Goal: Complete application form

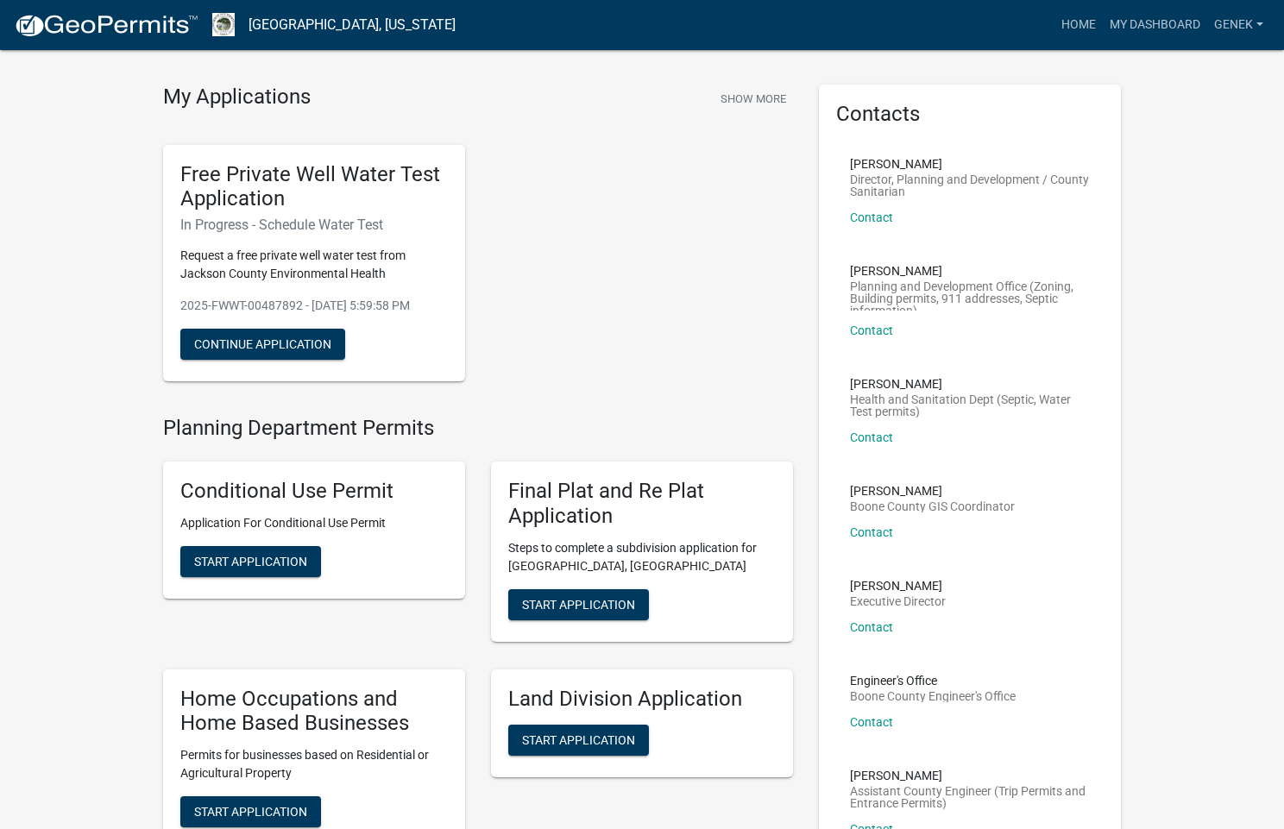
scroll to position [26, 0]
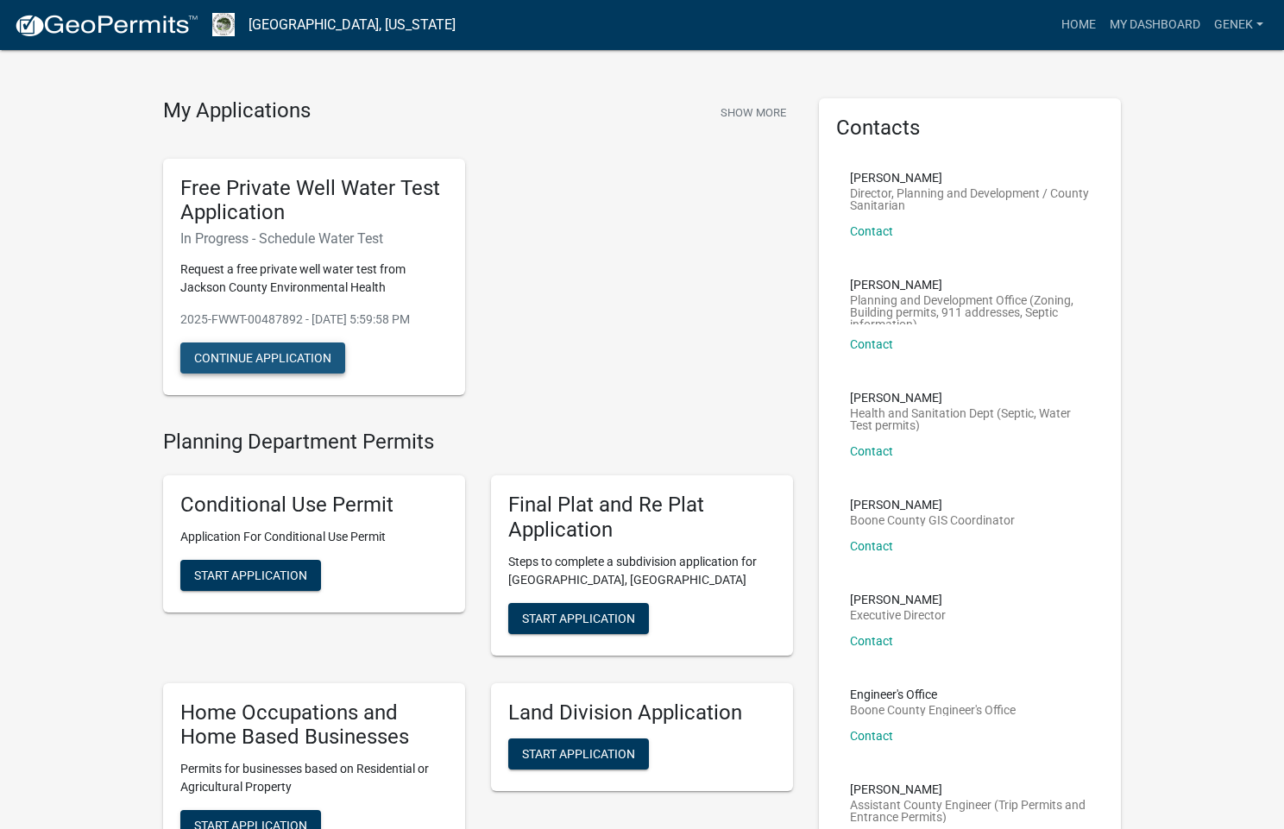
click at [314, 355] on button "Continue Application" at bounding box center [262, 358] width 165 height 31
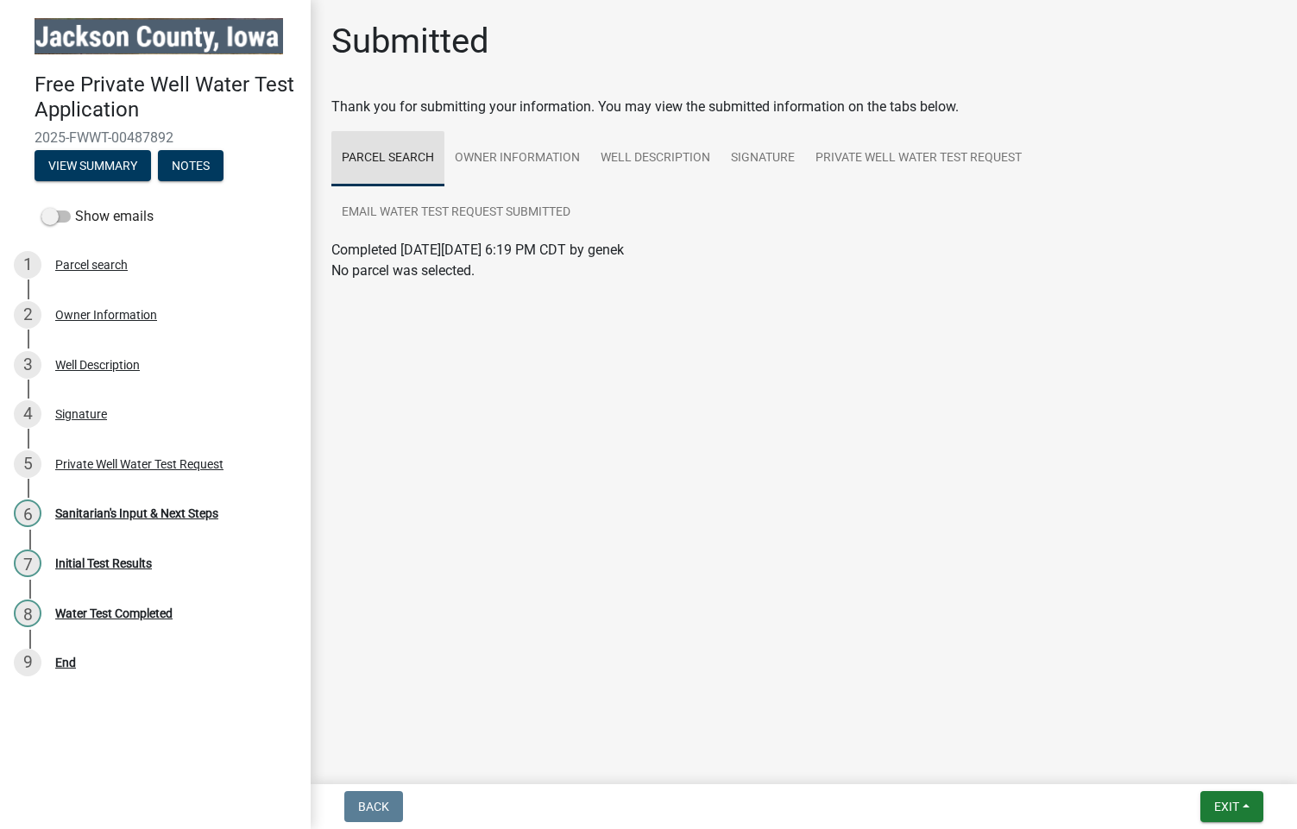
click at [389, 155] on link "Parcel search" at bounding box center [387, 158] width 113 height 55
click at [493, 154] on link "Owner Information" at bounding box center [517, 158] width 146 height 55
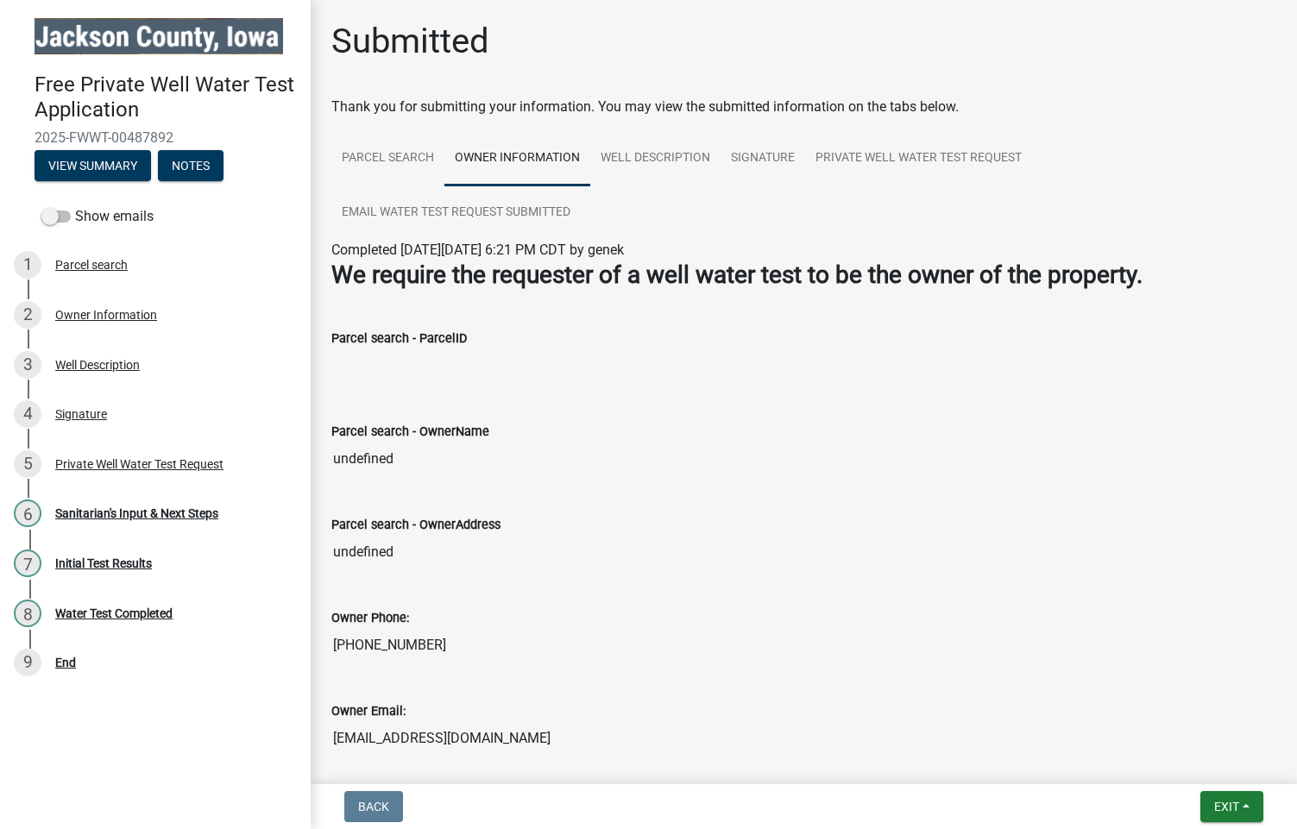
click at [448, 341] on label "Parcel search - ParcelID" at bounding box center [398, 339] width 135 height 12
click at [448, 349] on input "Parcel search - ParcelID" at bounding box center [803, 366] width 945 height 35
click at [124, 163] on button "View Summary" at bounding box center [93, 165] width 116 height 31
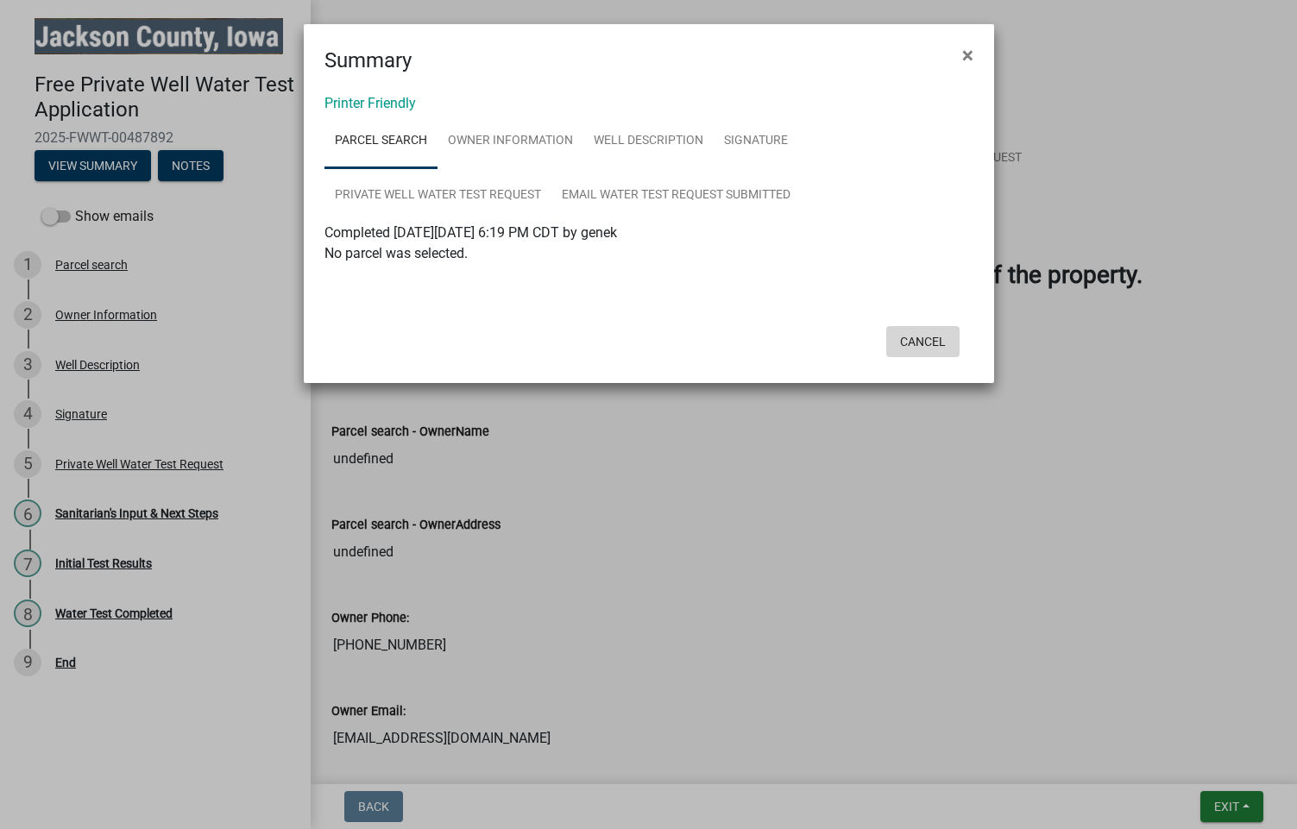
click at [922, 341] on button "Cancel" at bounding box center [922, 341] width 73 height 31
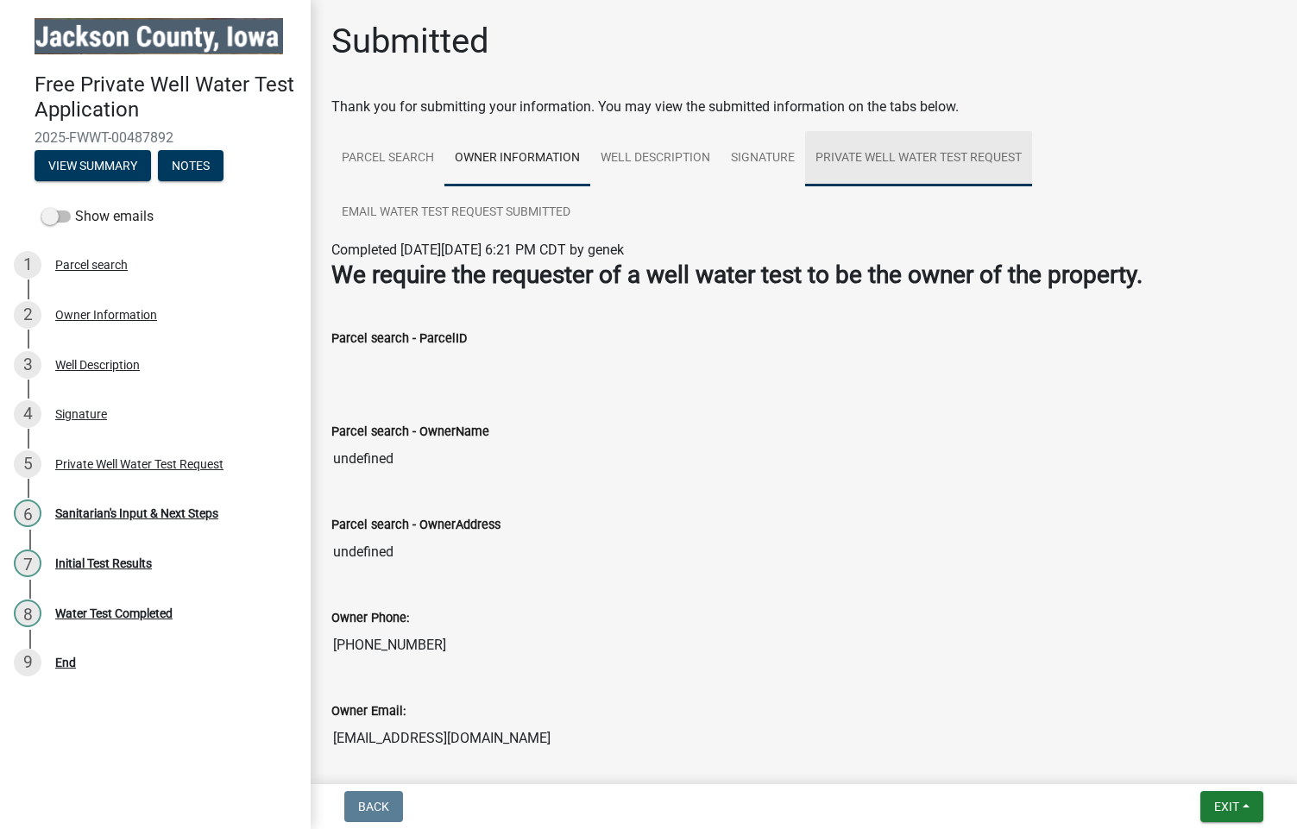
click at [850, 156] on link "Private Well Water Test Request" at bounding box center [918, 158] width 227 height 55
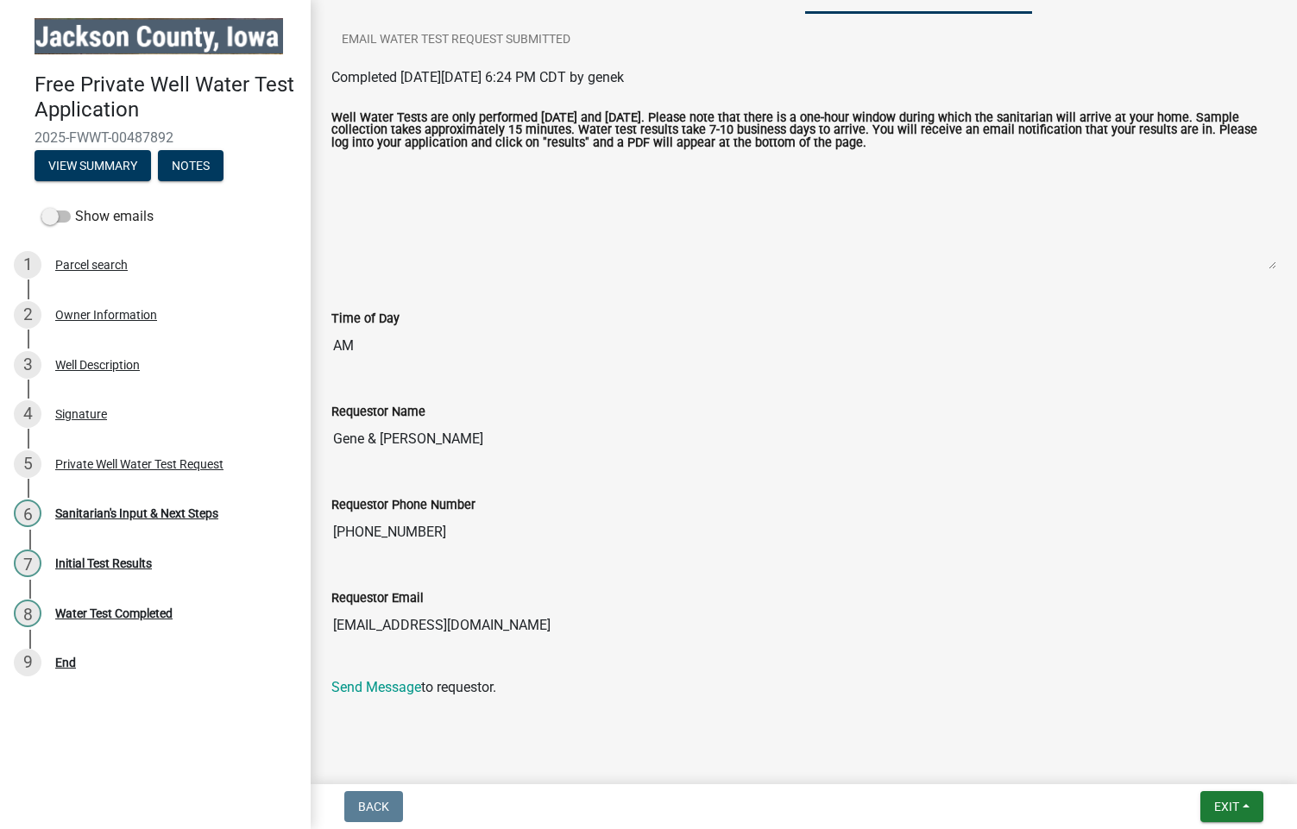
scroll to position [180, 0]
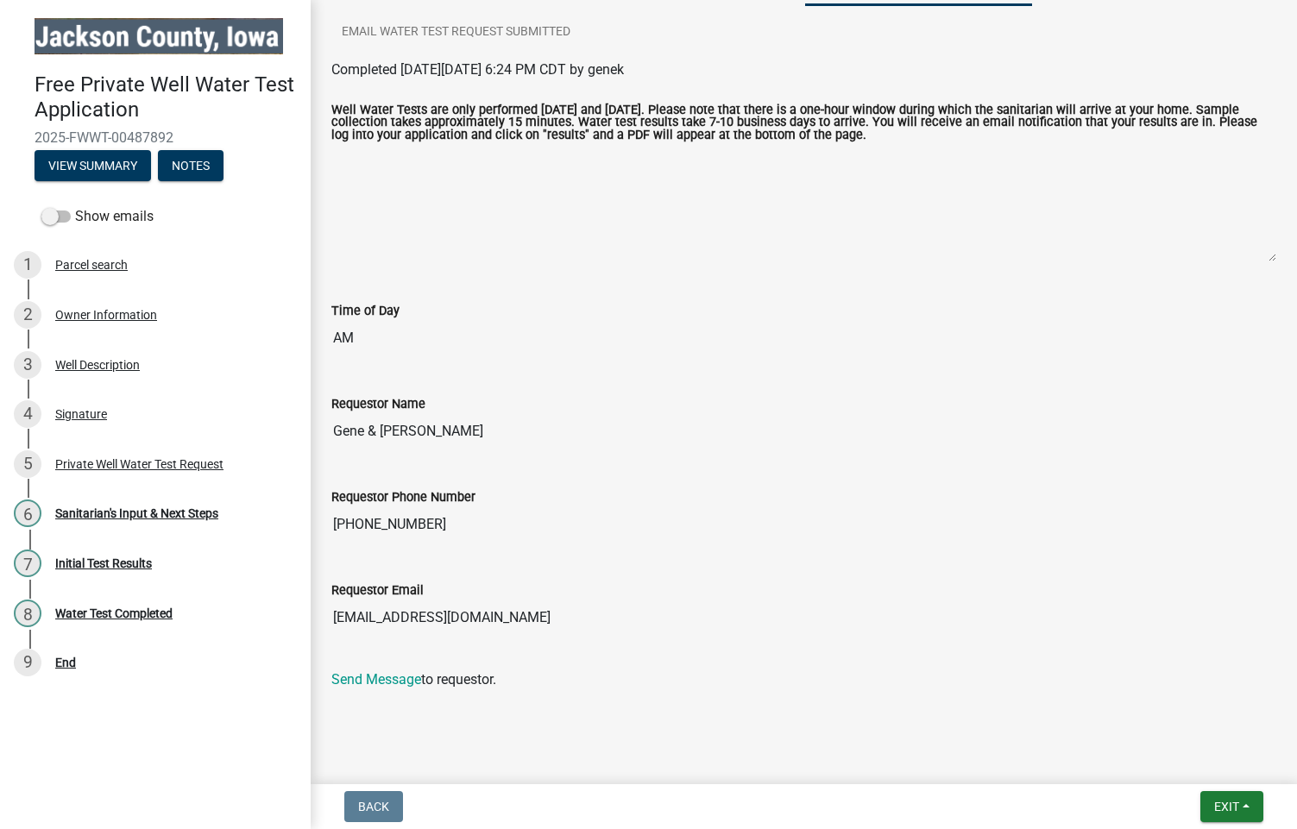
click at [1088, 665] on div "Completed [DATE][DATE] 6:24 PM CDT by genek Well Water Tests are only performed…" at bounding box center [803, 375] width 945 height 631
click at [96, 261] on div "Parcel search" at bounding box center [91, 265] width 72 height 12
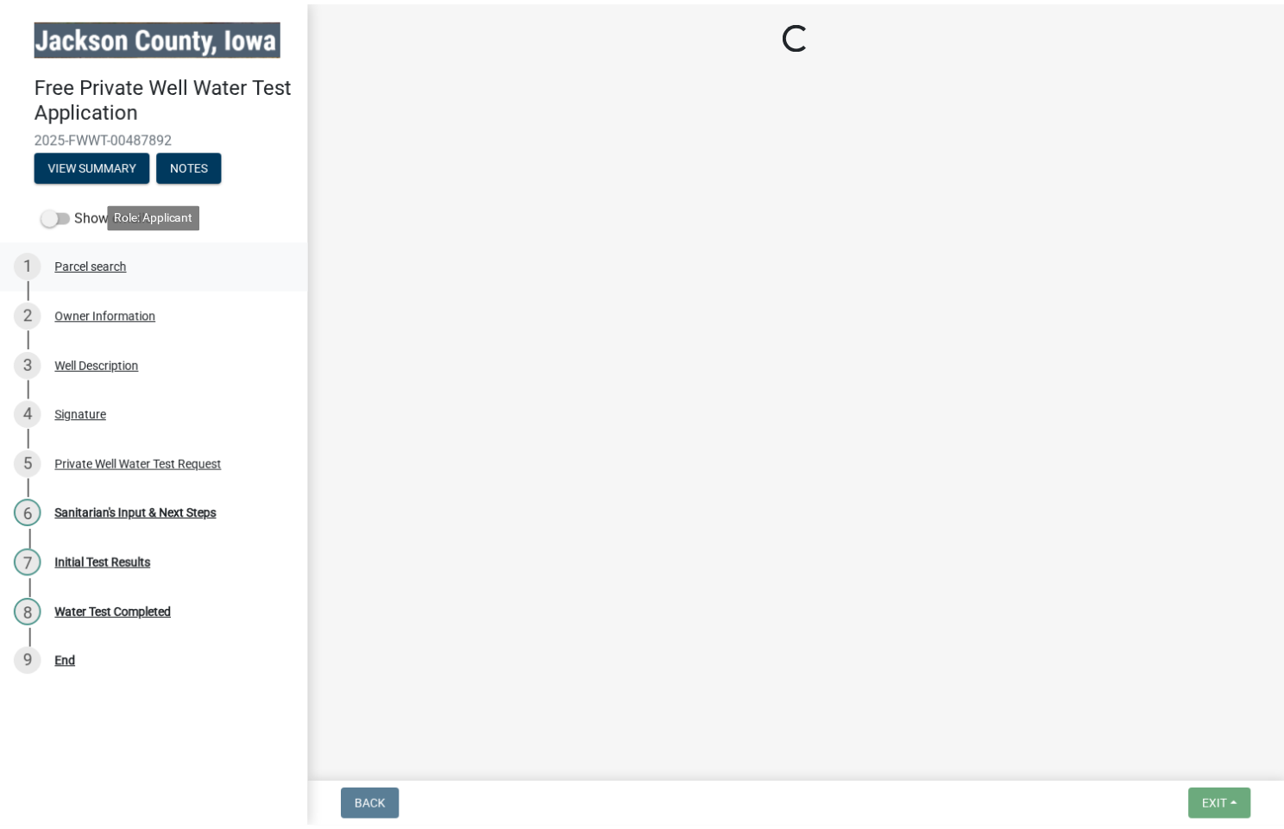
scroll to position [0, 0]
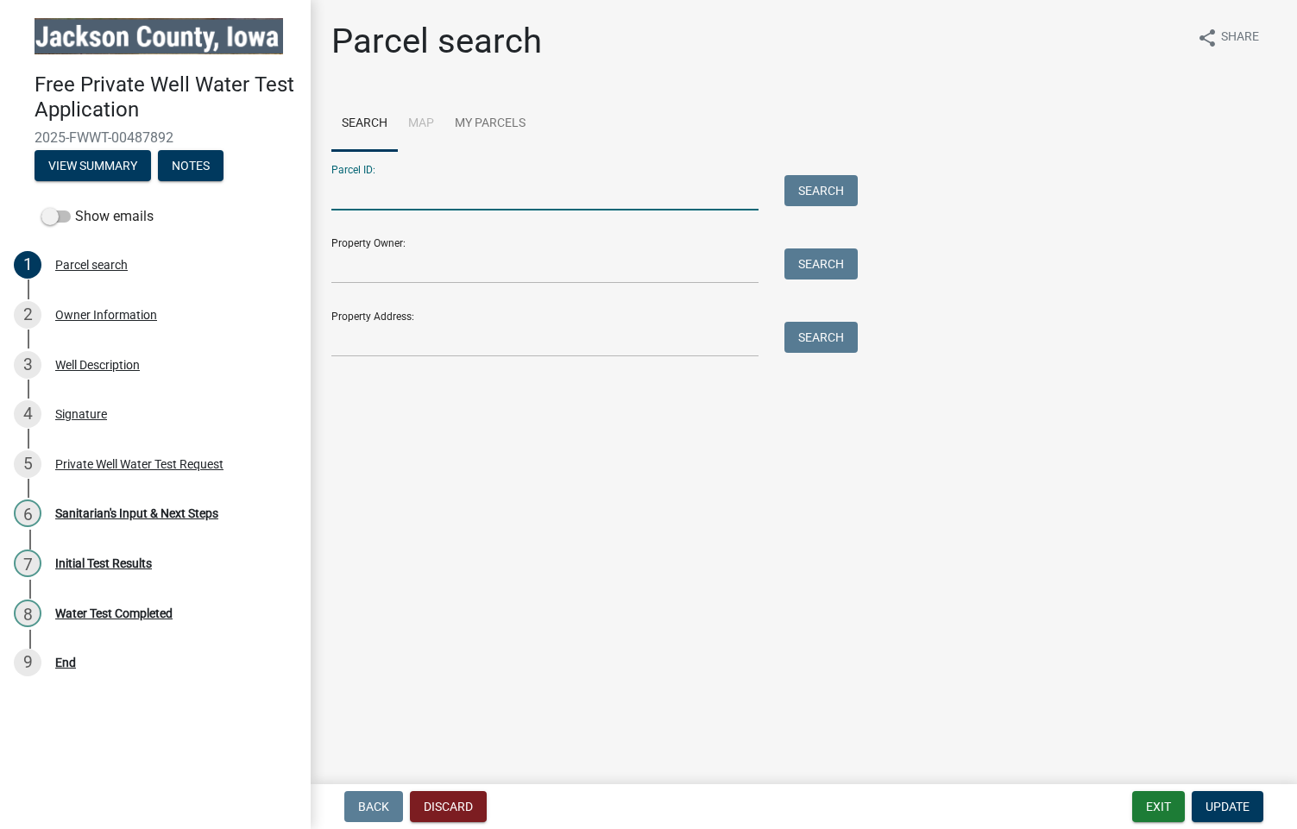
click at [439, 198] on input "Parcel ID:" at bounding box center [544, 192] width 427 height 35
type input "271606200001000"
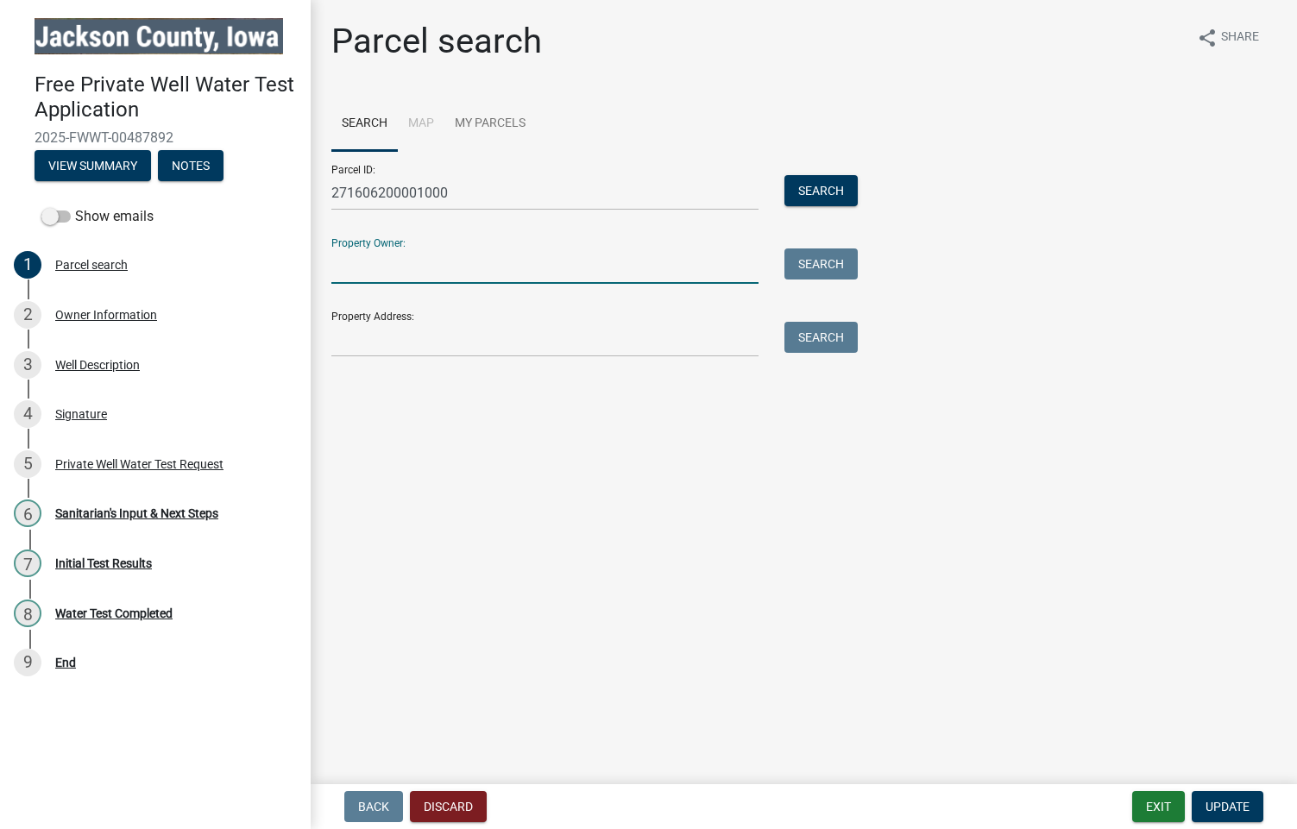
click at [436, 260] on input "Property Owner:" at bounding box center [544, 265] width 427 height 35
type input "[PERSON_NAME] Family Farms Revocable Trust"
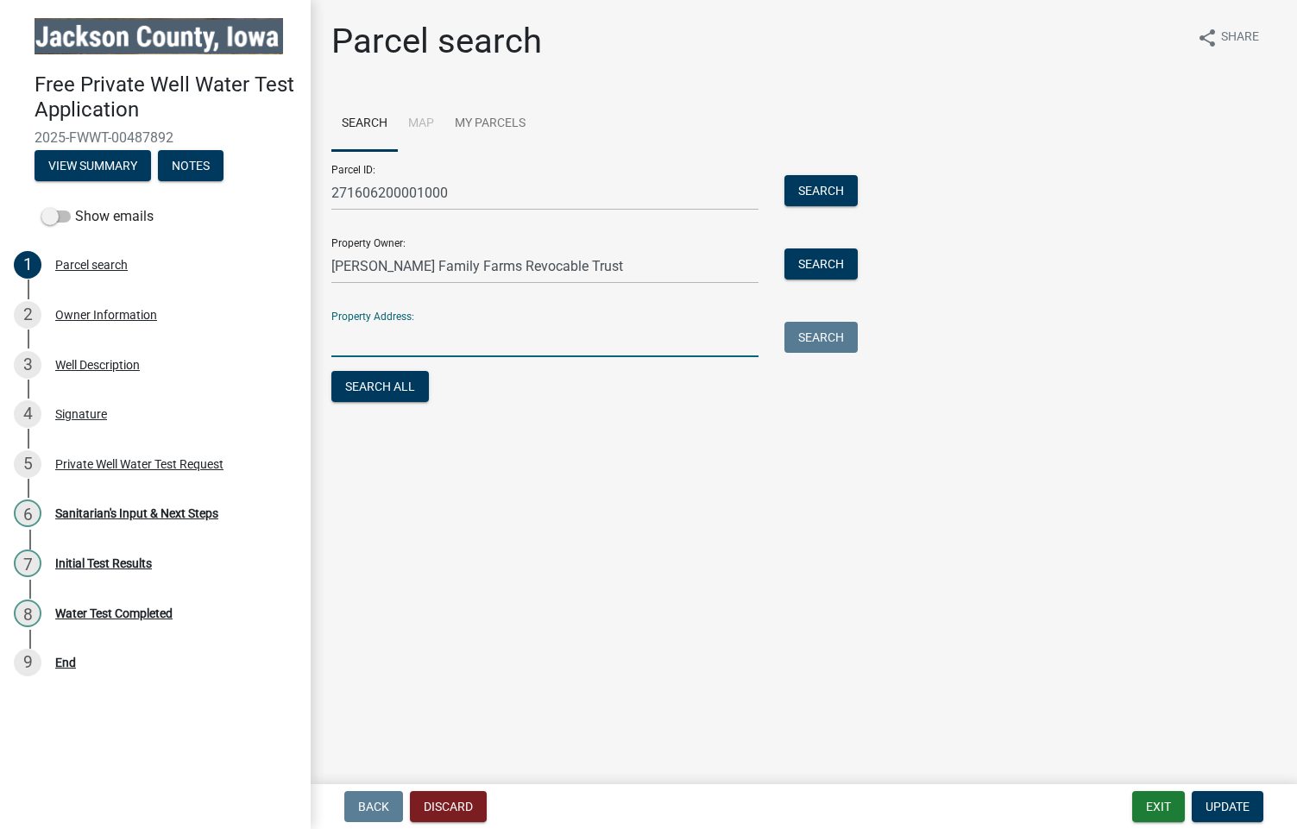
click at [428, 342] on input "Property Address:" at bounding box center [544, 339] width 427 height 35
type input "[STREET_ADDRESS][US_STATE]"
click at [395, 388] on button "Search All" at bounding box center [379, 386] width 97 height 31
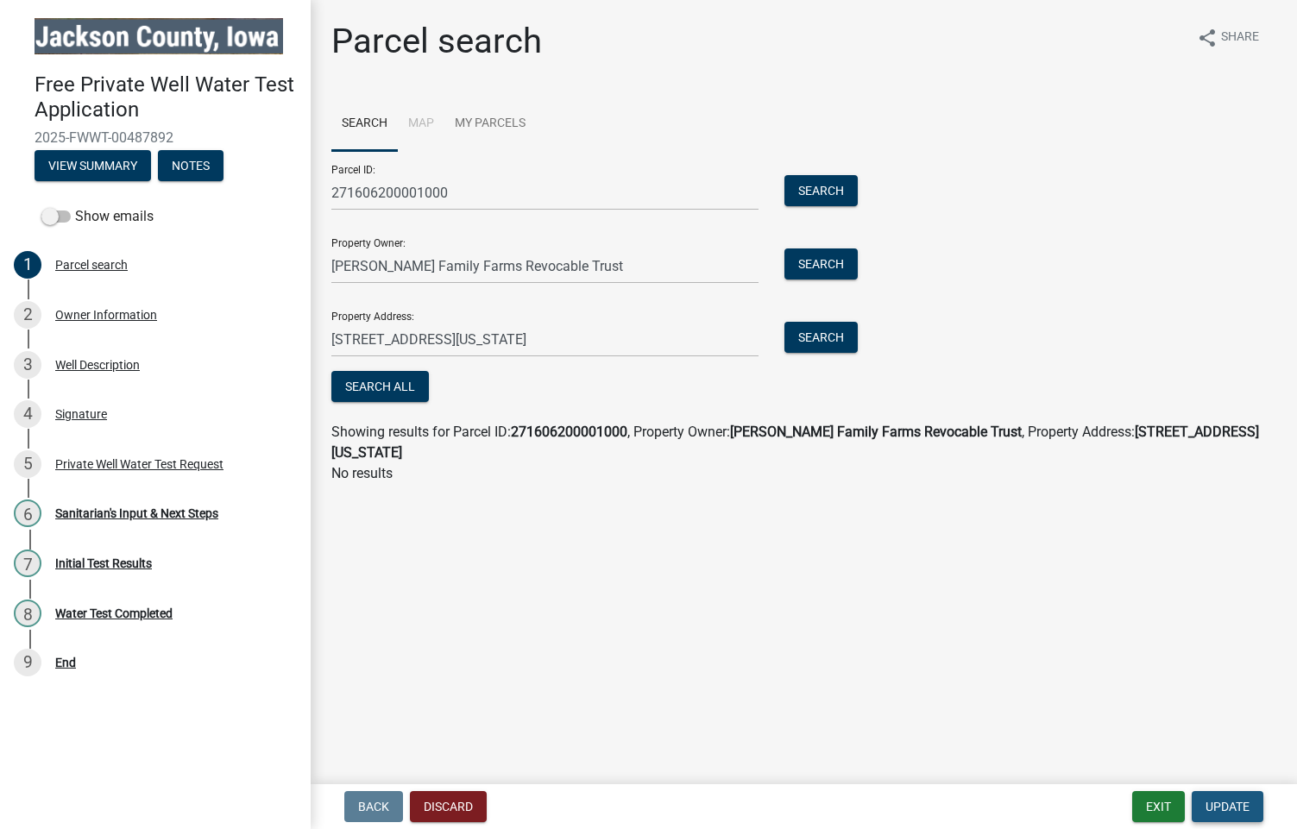
click at [1229, 802] on span "Update" at bounding box center [1227, 807] width 44 height 14
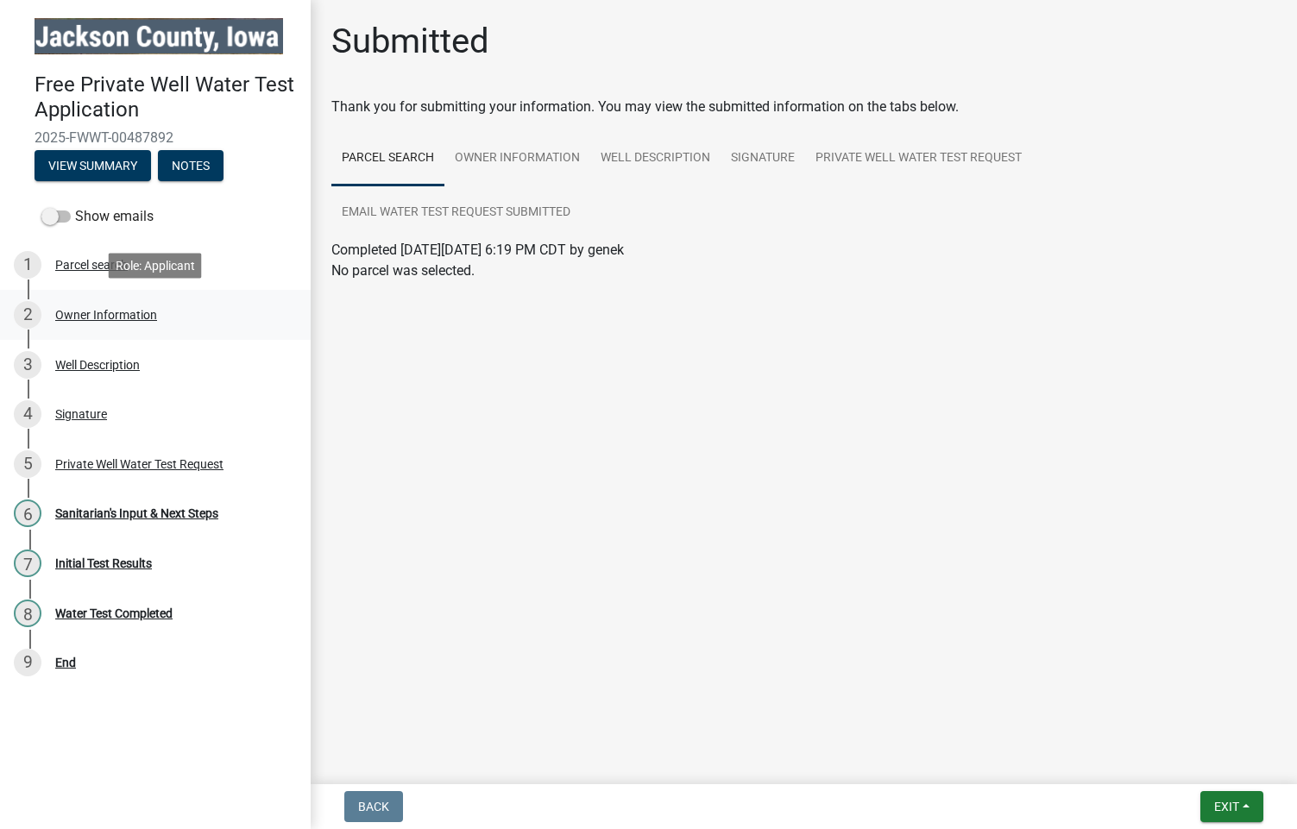
click at [106, 313] on div "Owner Information" at bounding box center [106, 315] width 102 height 12
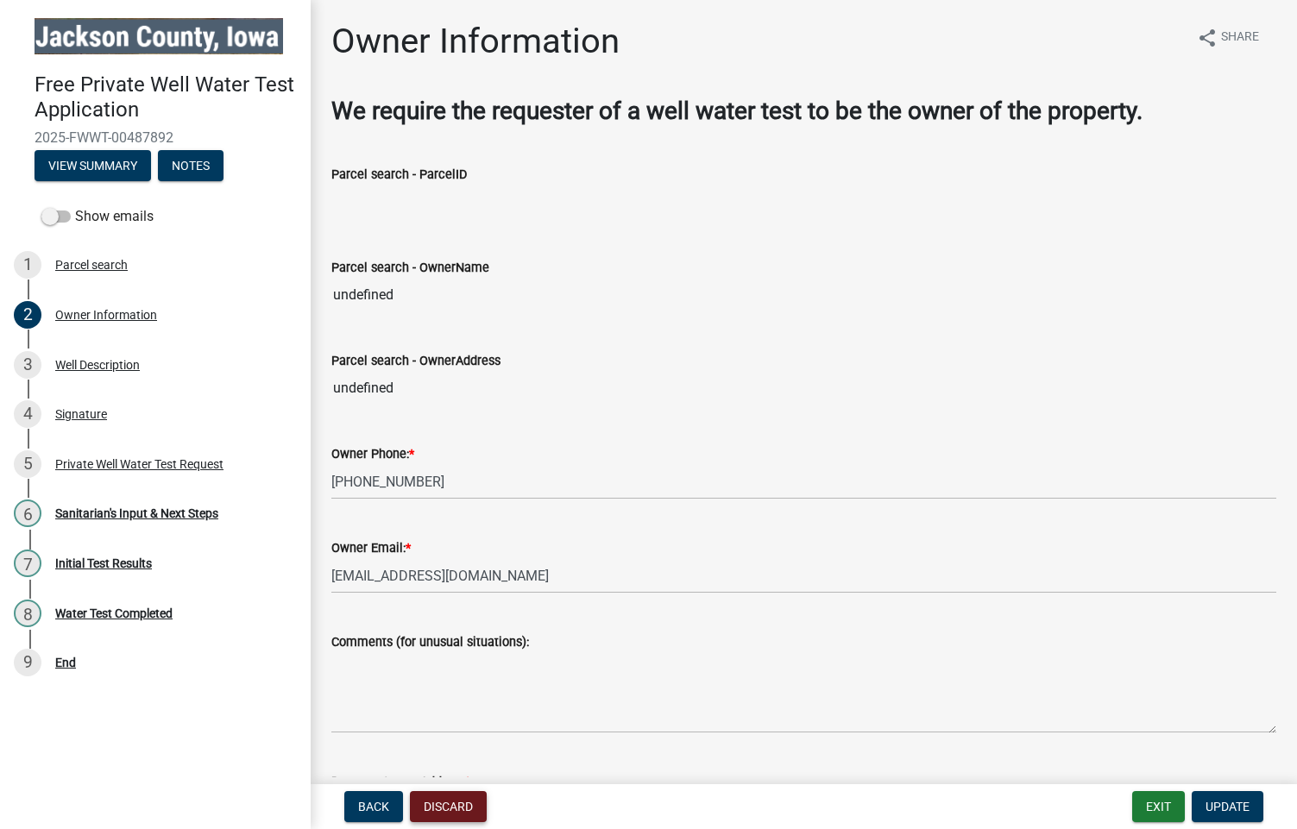
click at [442, 800] on button "Discard" at bounding box center [448, 806] width 77 height 31
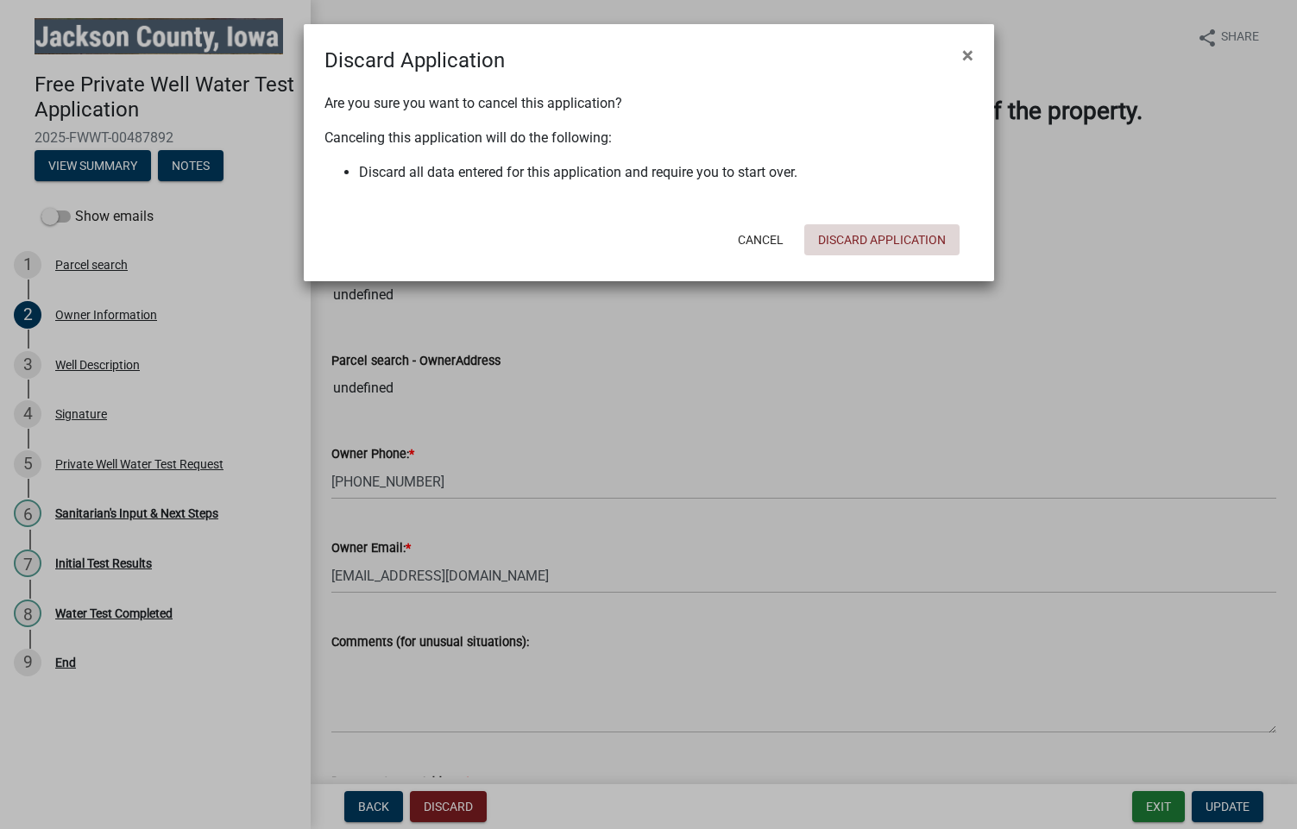
click at [840, 236] on button "Discard Application" at bounding box center [881, 239] width 155 height 31
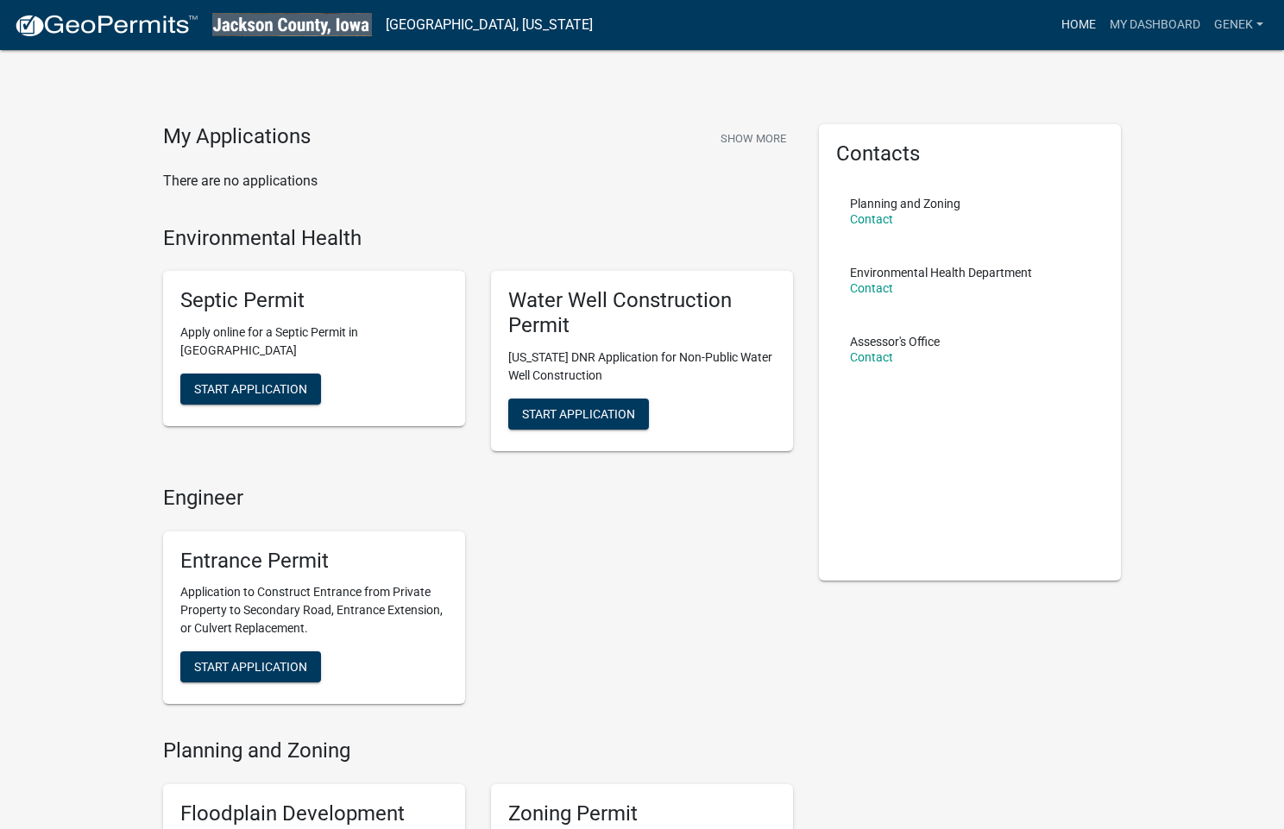
click at [1065, 23] on link "Home" at bounding box center [1078, 25] width 48 height 33
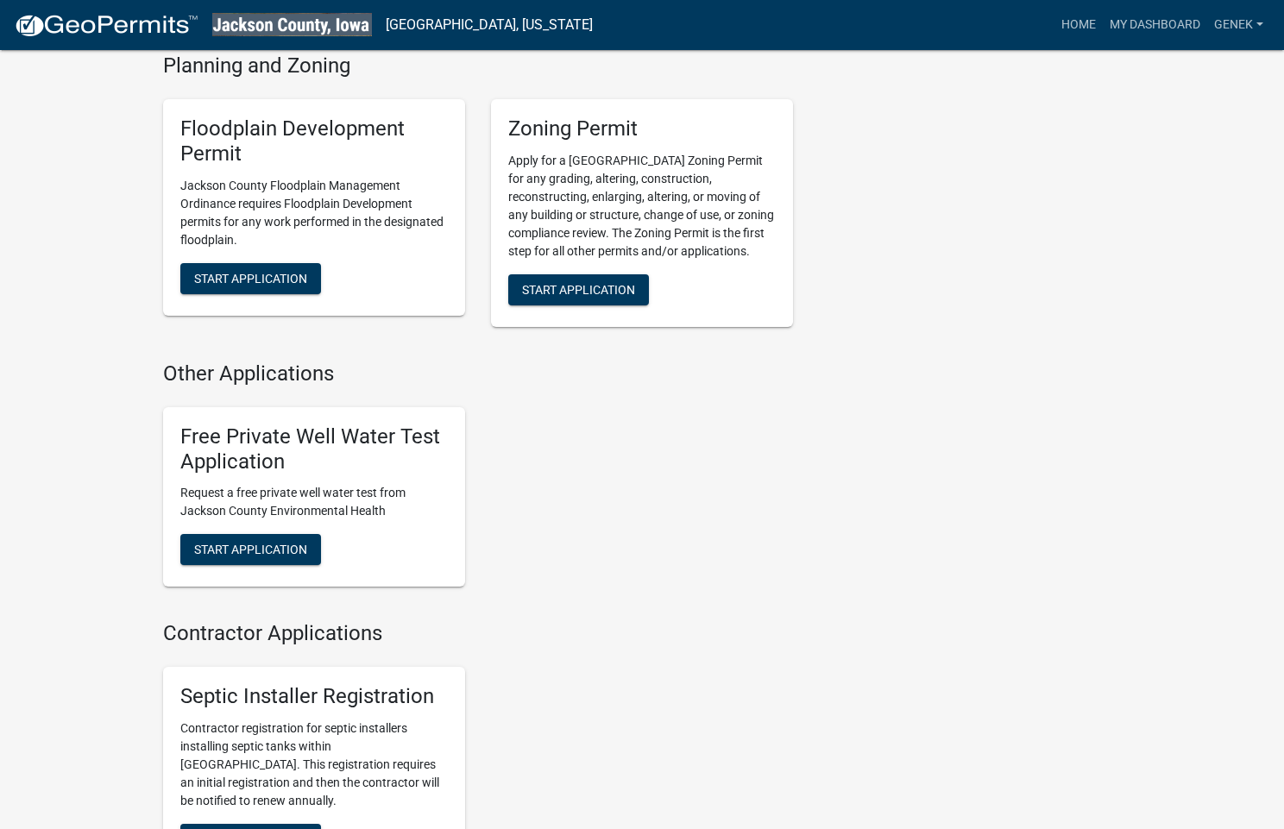
scroll to position [711, 0]
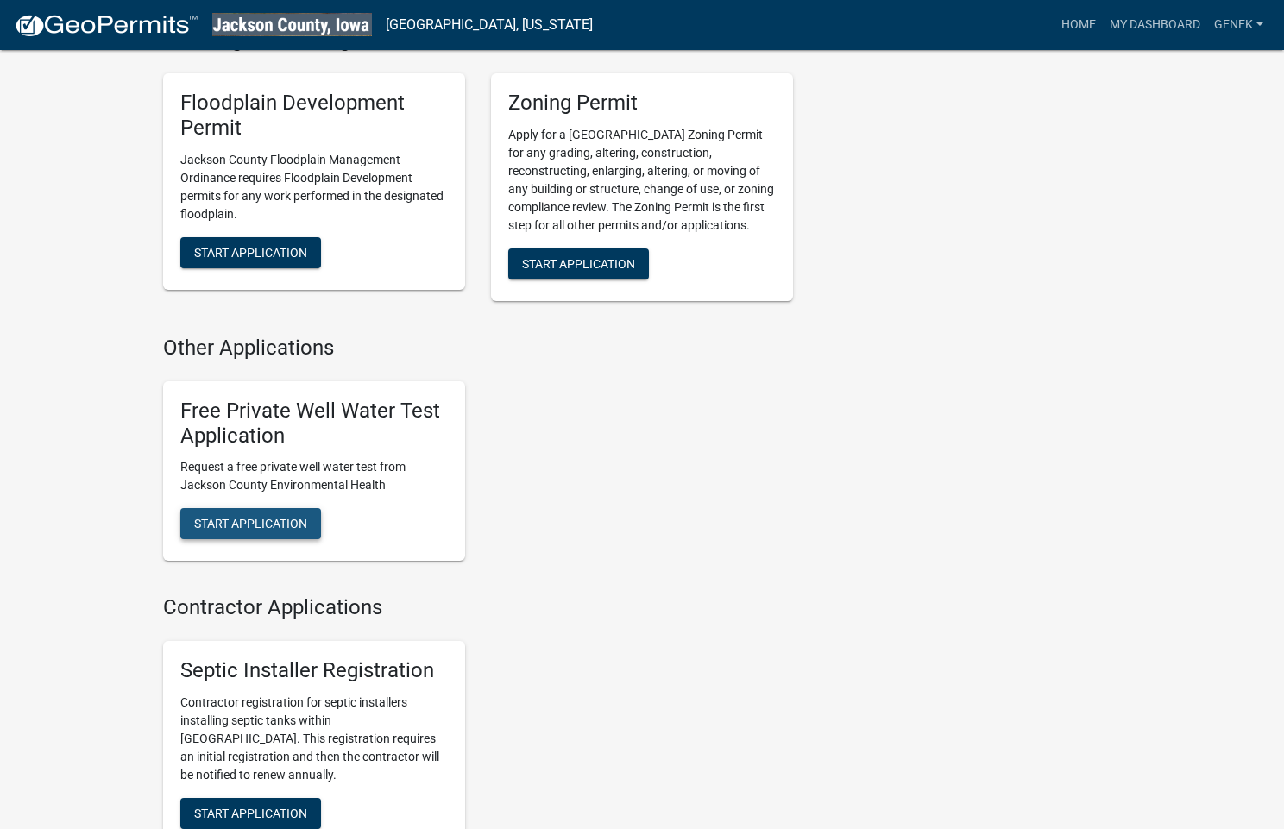
click at [280, 517] on span "Start Application" at bounding box center [250, 524] width 113 height 14
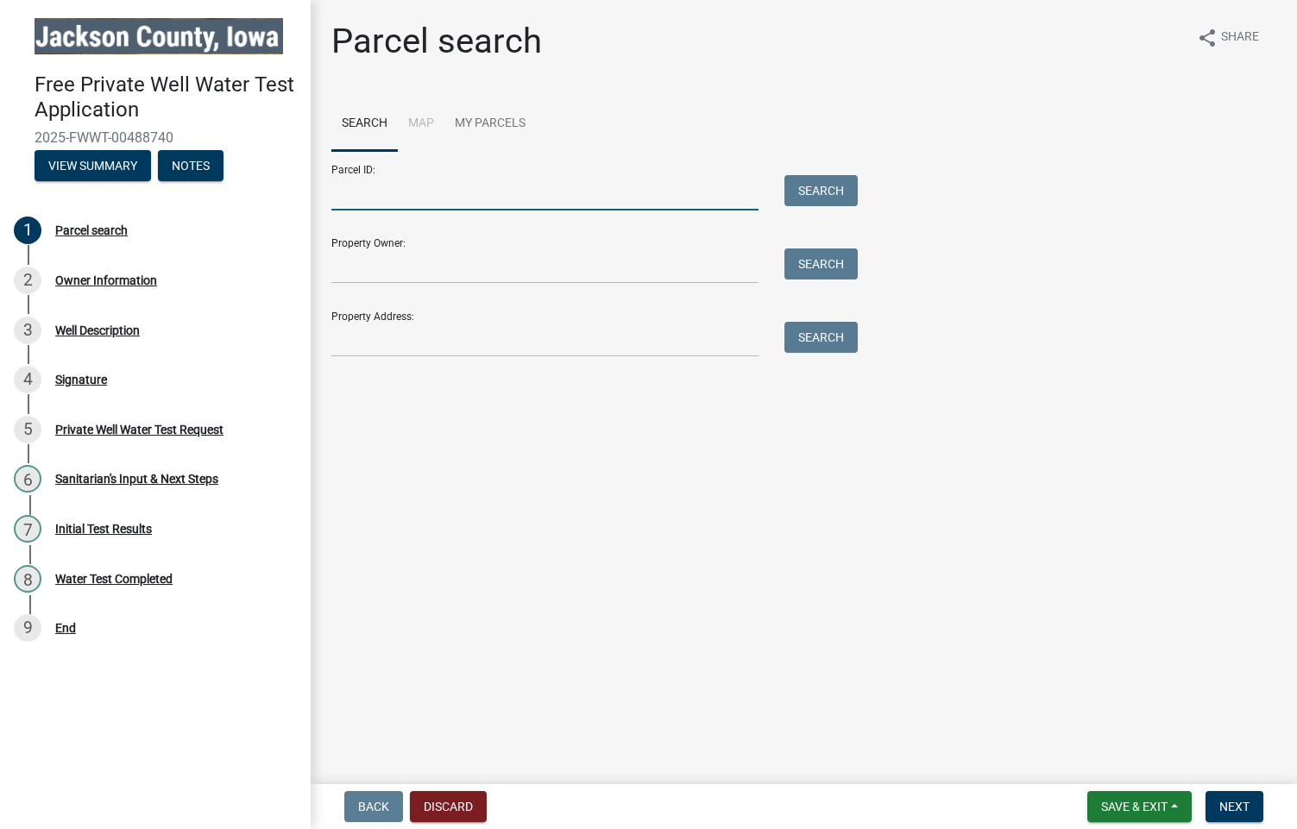
click at [402, 190] on input "Parcel ID:" at bounding box center [544, 192] width 427 height 35
type input "271606200001000"
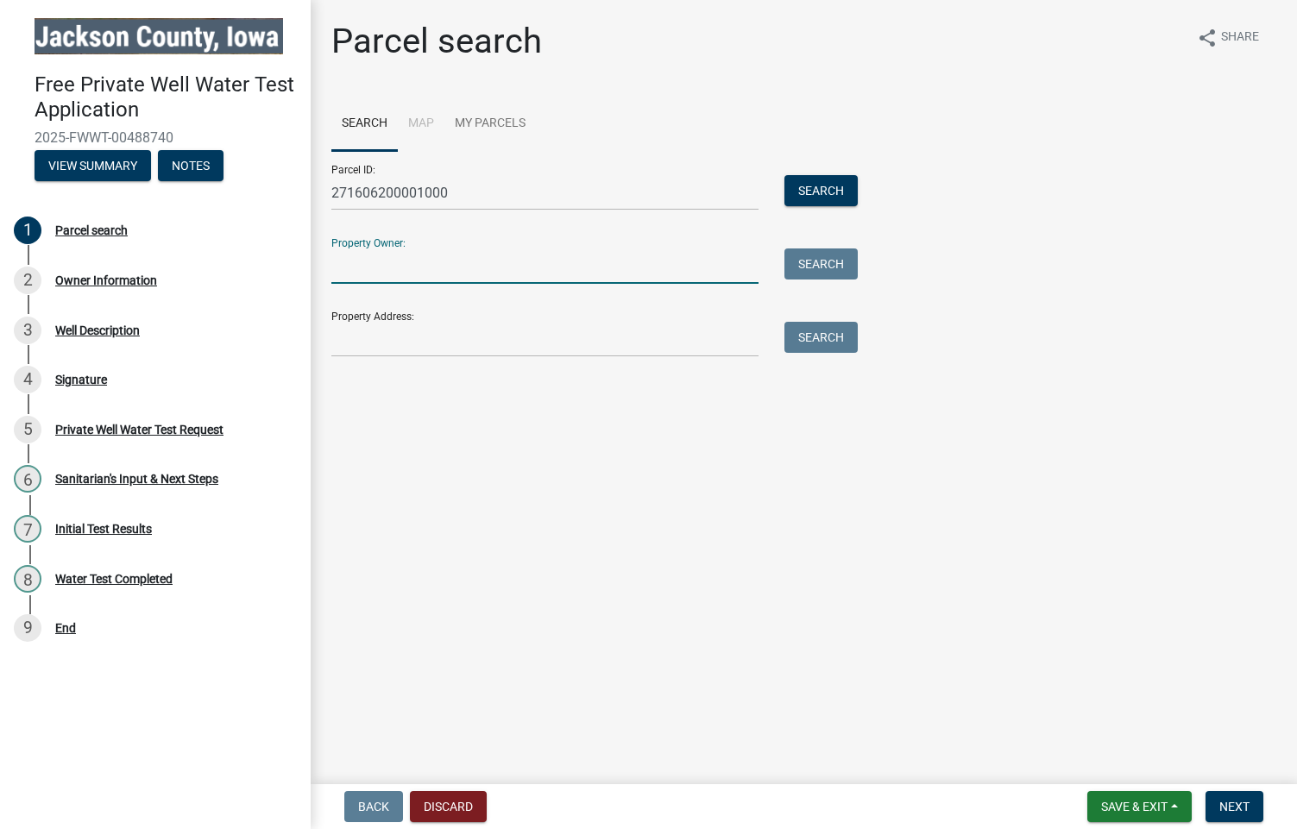
click at [448, 263] on input "Property Owner:" at bounding box center [544, 265] width 427 height 35
type input "[PERSON_NAME] Family Farms Revocable Trust"
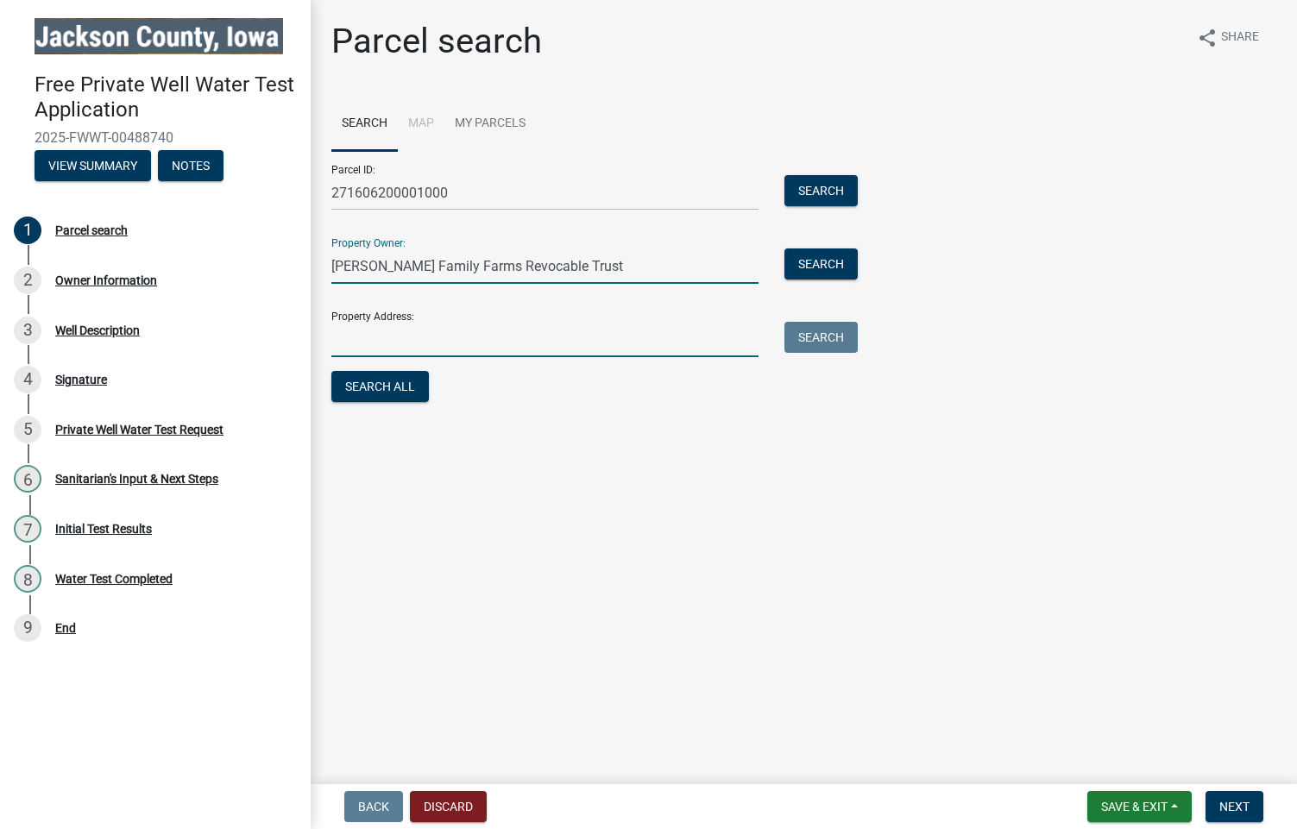
click at [404, 345] on input "Property Address:" at bounding box center [544, 339] width 427 height 35
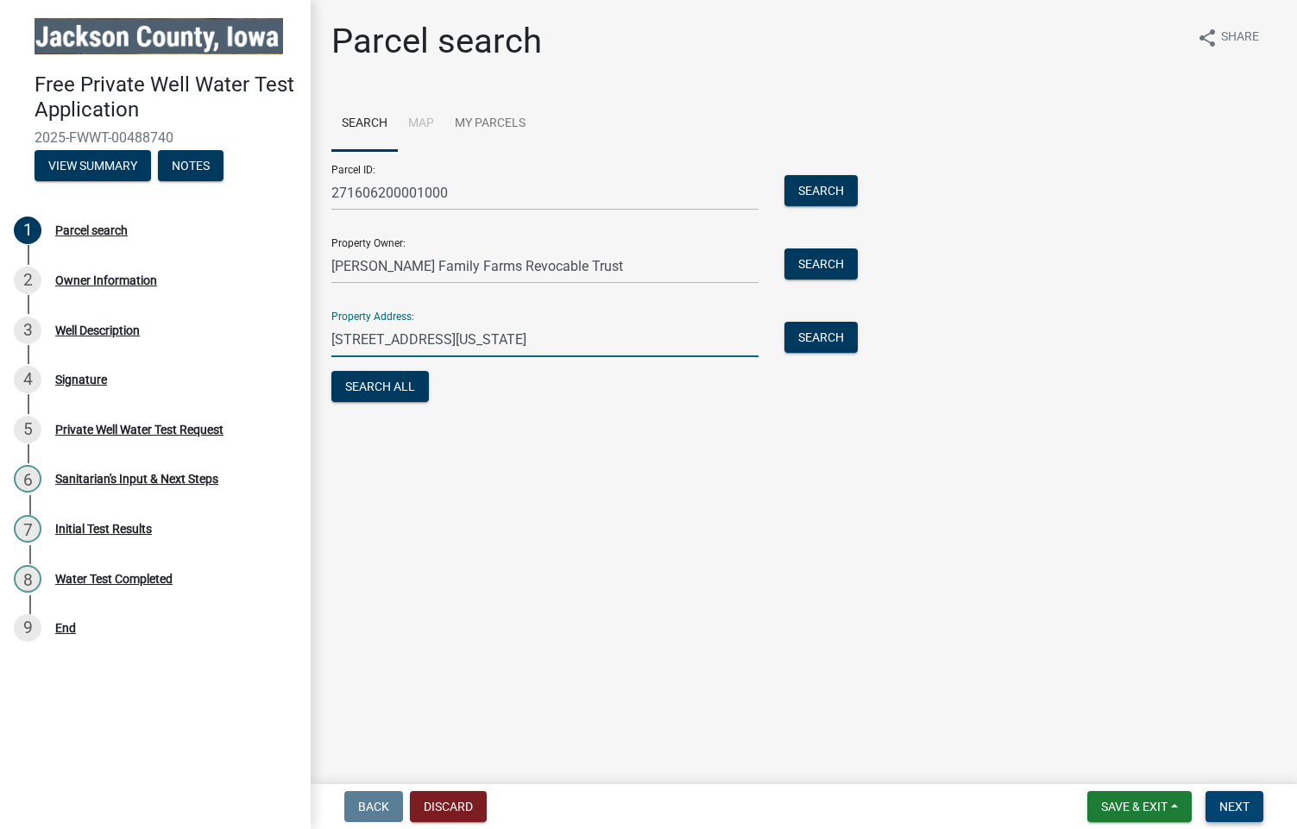
type input "[STREET_ADDRESS][US_STATE]"
click at [1240, 806] on span "Next" at bounding box center [1234, 807] width 30 height 14
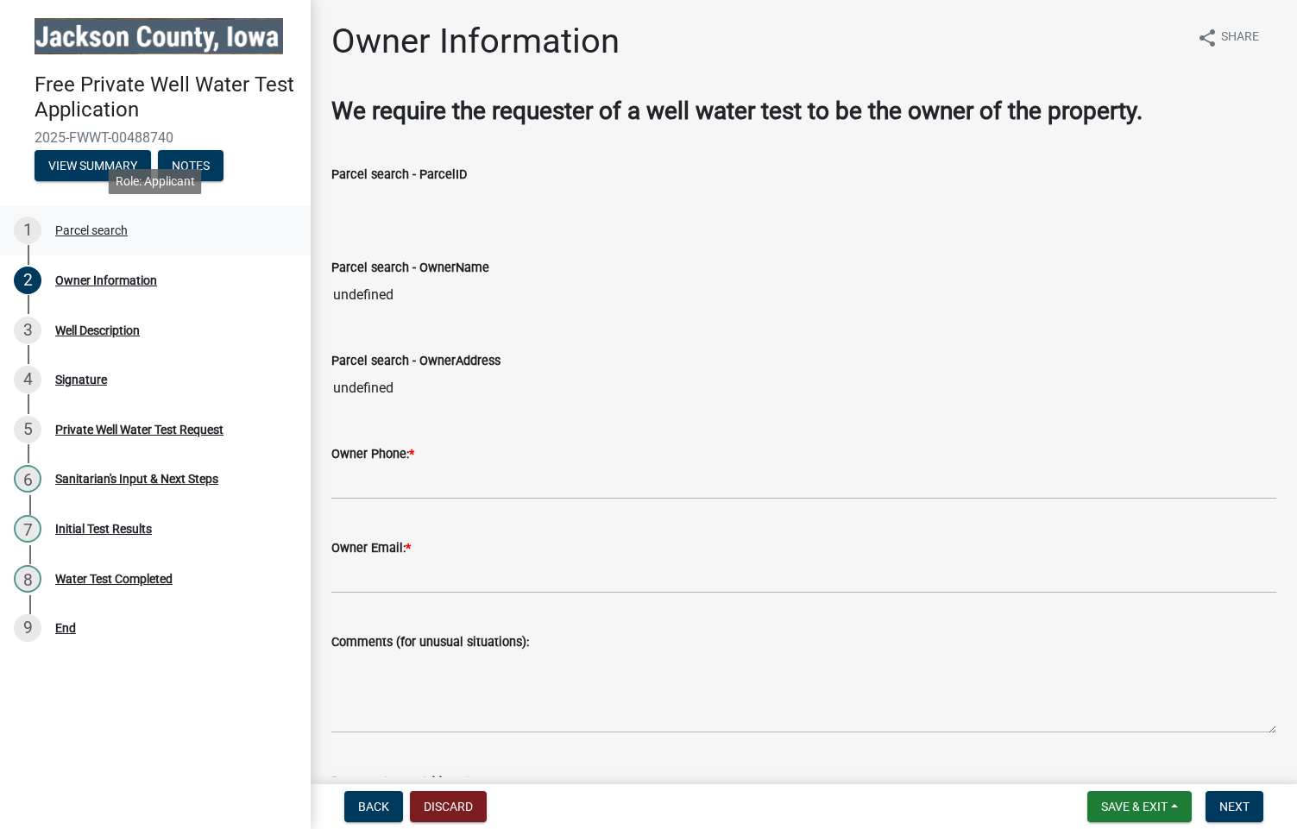
click at [101, 230] on div "Parcel search" at bounding box center [91, 230] width 72 height 12
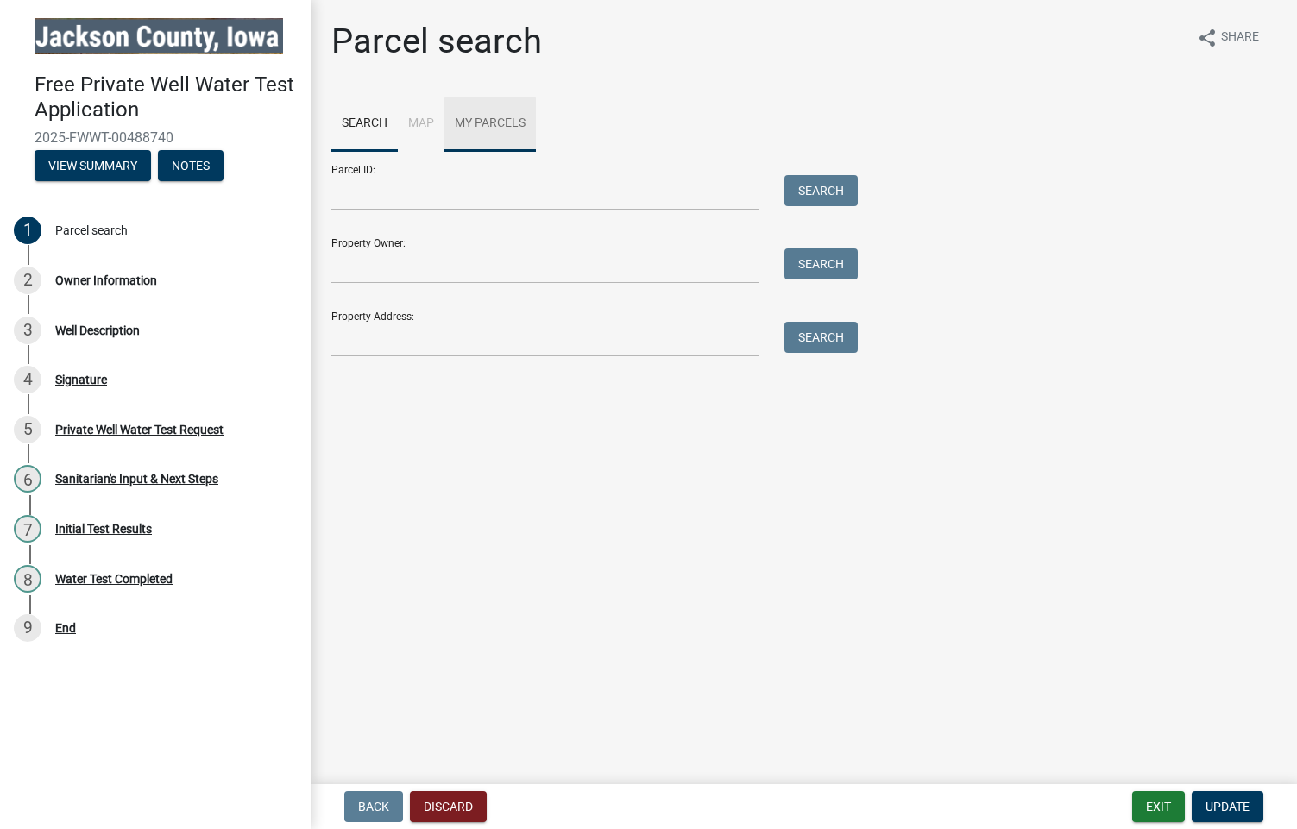
click at [483, 120] on link "My Parcels" at bounding box center [489, 124] width 91 height 55
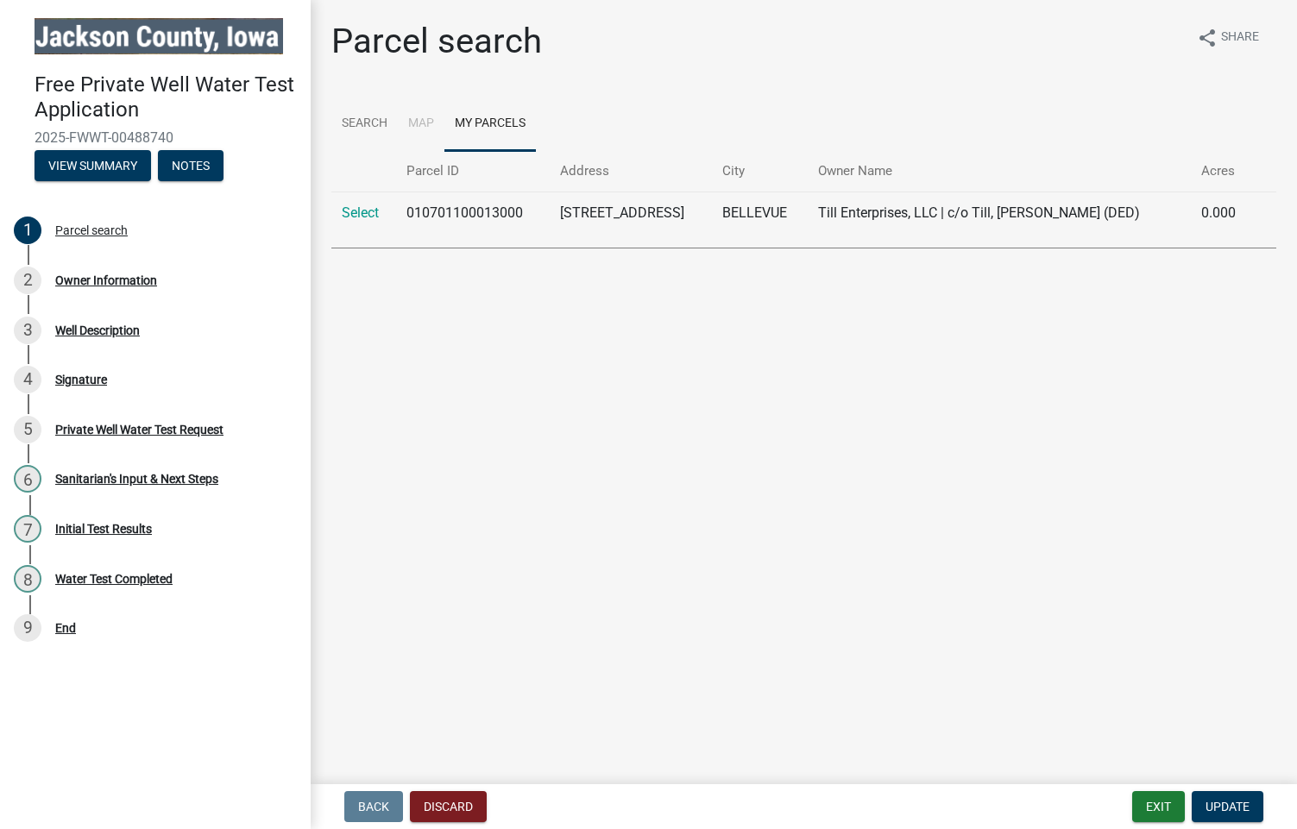
click at [882, 166] on th "Owner Name" at bounding box center [999, 171] width 383 height 41
click at [839, 161] on th "Owner Name" at bounding box center [999, 171] width 383 height 41
click at [111, 226] on div "Parcel search" at bounding box center [91, 230] width 72 height 12
click at [106, 158] on button "View Summary" at bounding box center [93, 165] width 116 height 31
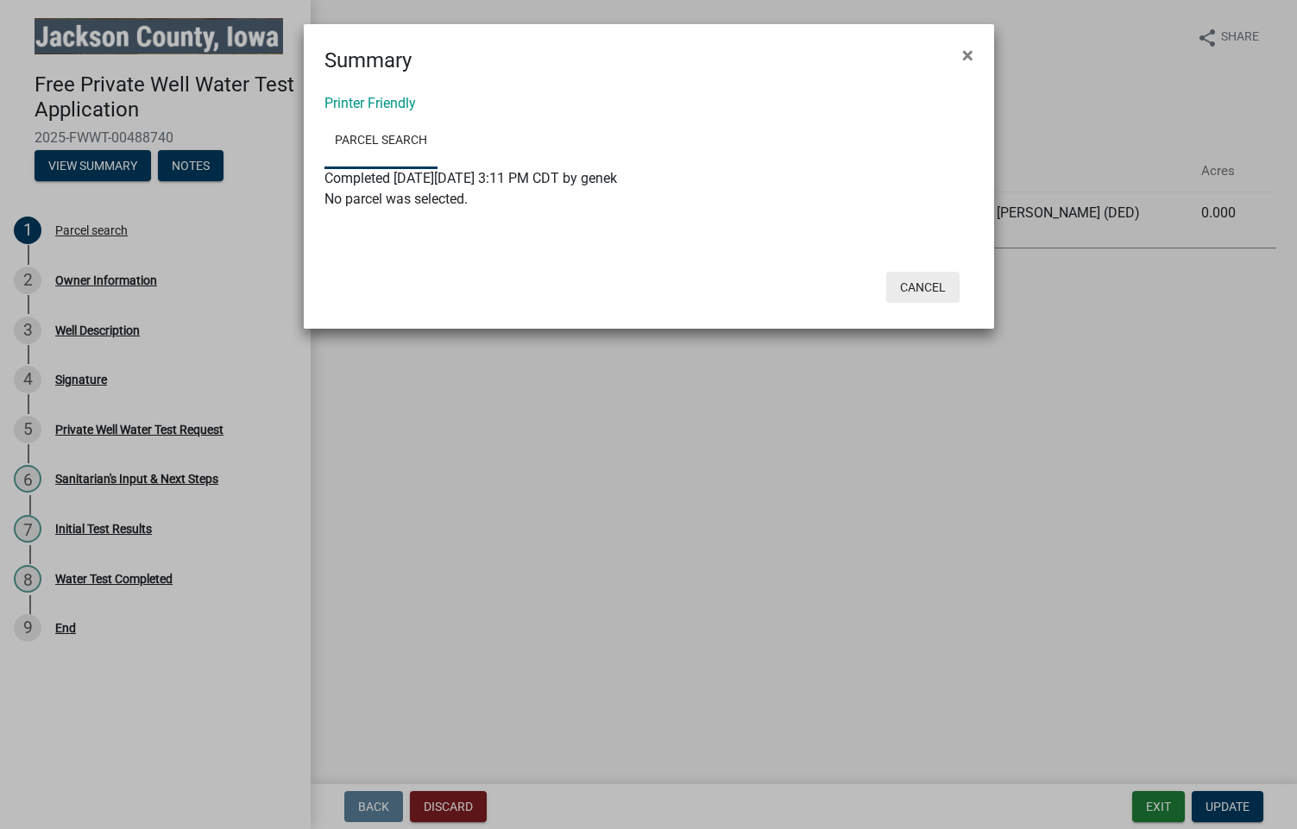
click at [933, 286] on button "Cancel" at bounding box center [922, 287] width 73 height 31
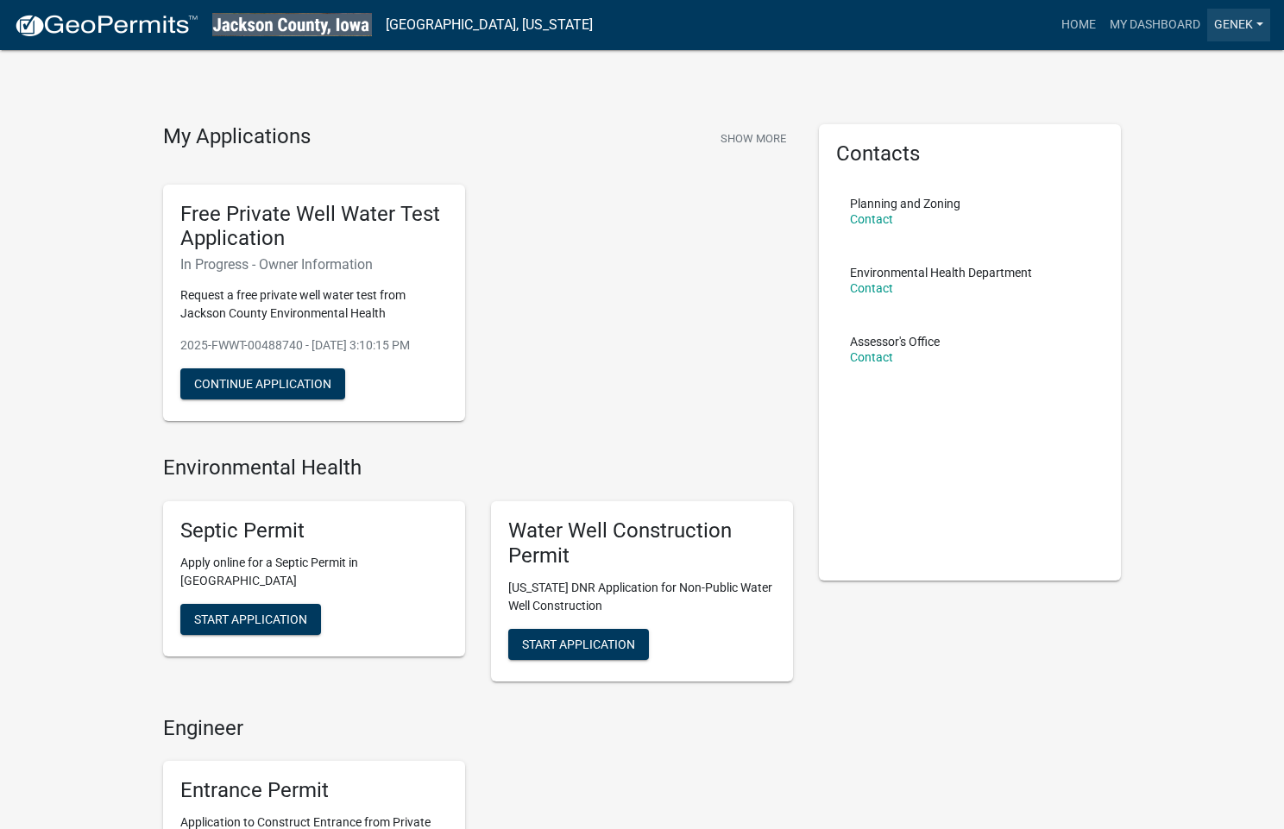
click at [1259, 24] on link "genek" at bounding box center [1238, 25] width 63 height 33
click at [1197, 72] on link "Account" at bounding box center [1201, 70] width 138 height 41
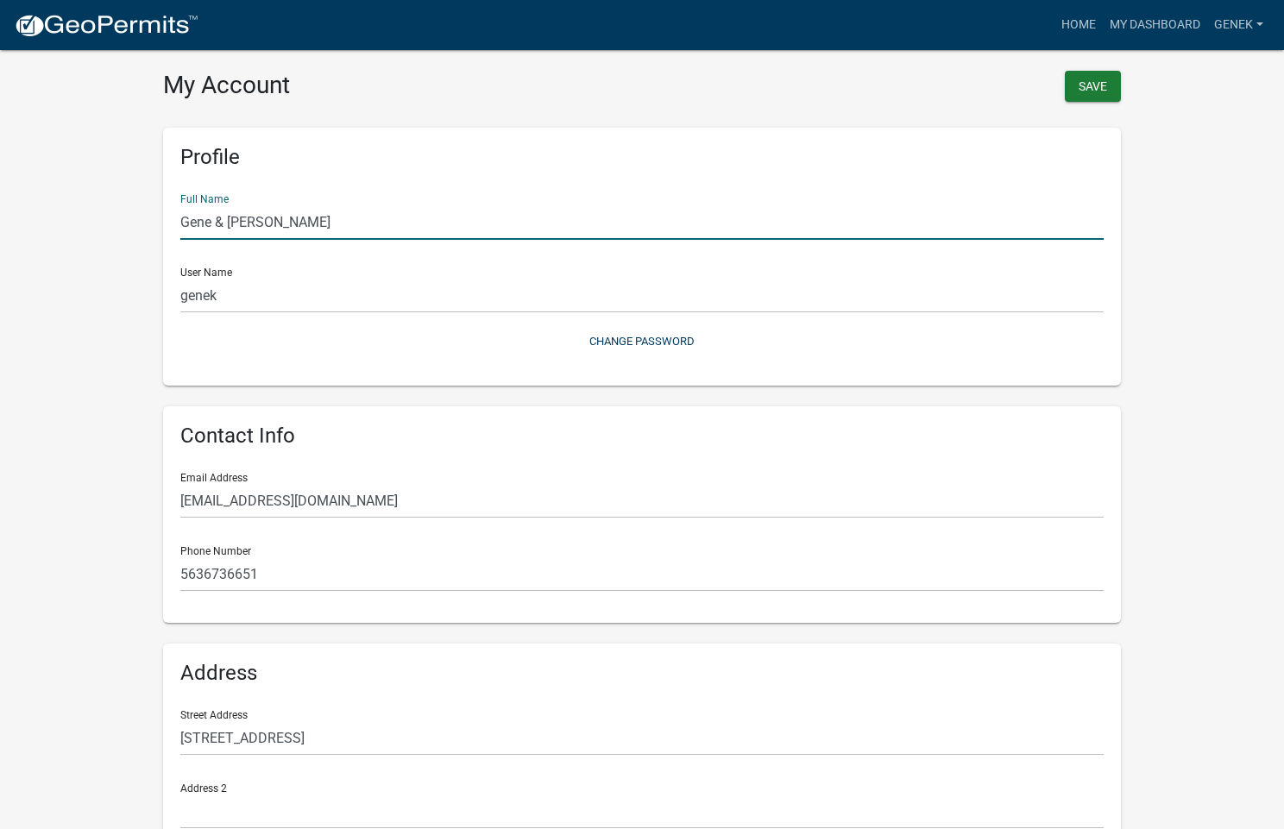
drag, startPoint x: 180, startPoint y: 217, endPoint x: 320, endPoint y: 222, distance: 139.8
click at [320, 222] on input "Gene & [PERSON_NAME]" at bounding box center [641, 221] width 923 height 35
type input "[PERSON_NAME] Family Farms Revocable Trust"
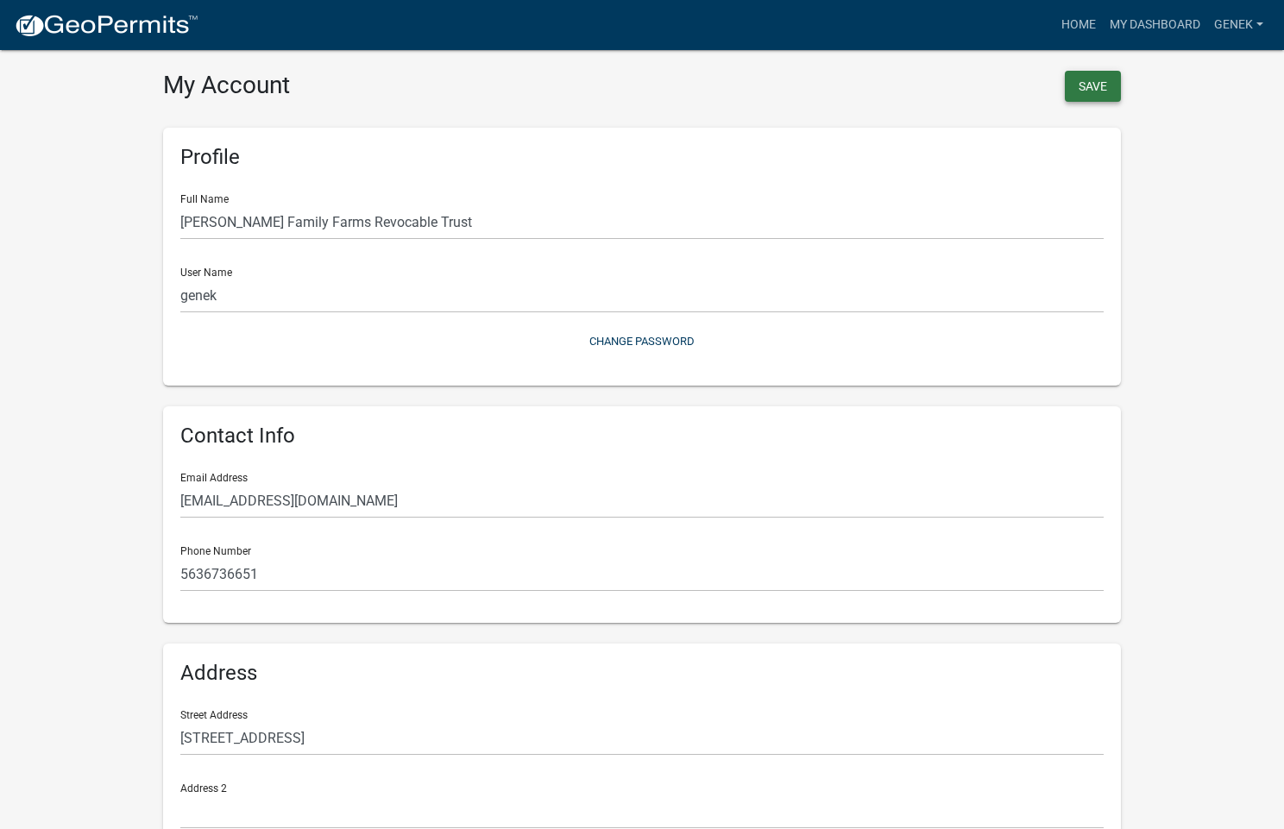
click at [1091, 85] on button "Save" at bounding box center [1093, 86] width 56 height 31
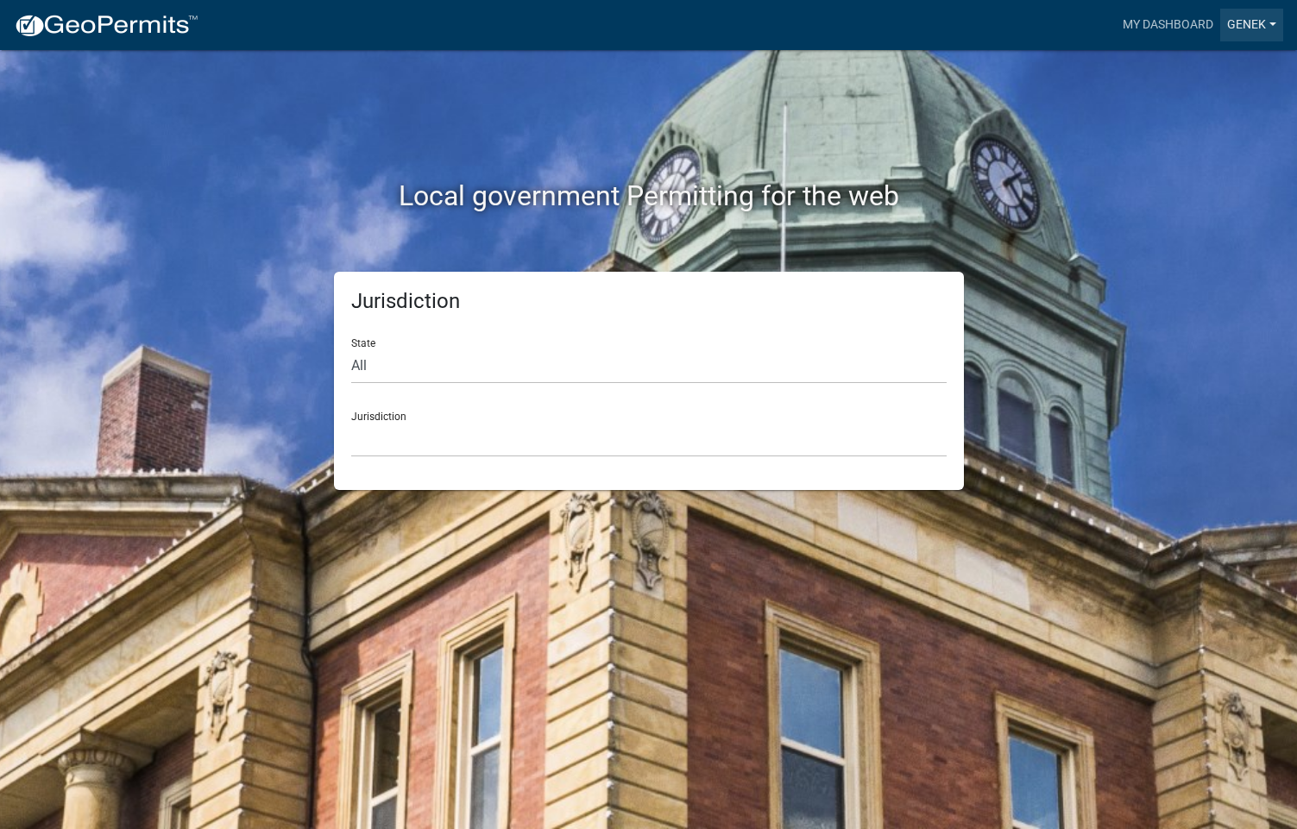
click at [1273, 24] on link "genek" at bounding box center [1251, 25] width 63 height 33
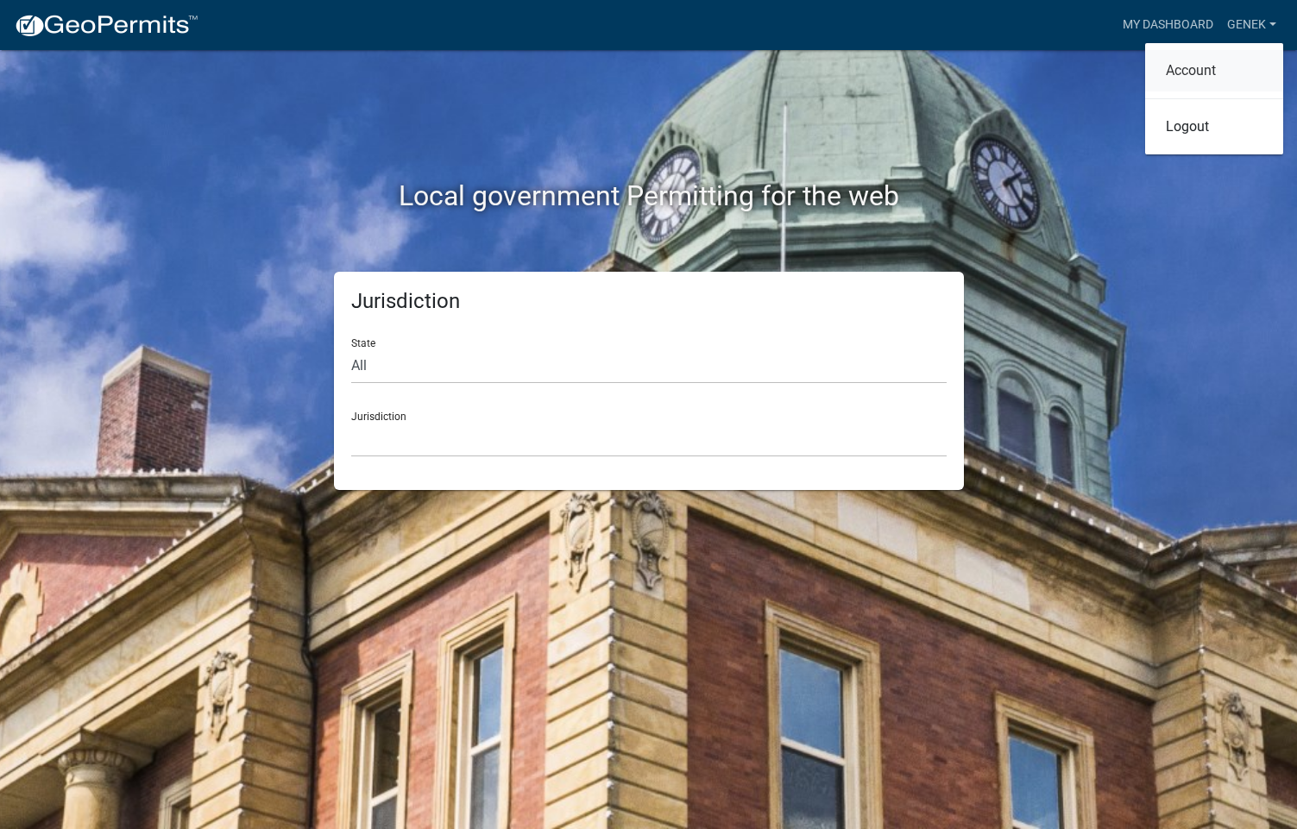
click at [1208, 69] on link "Account" at bounding box center [1214, 70] width 138 height 41
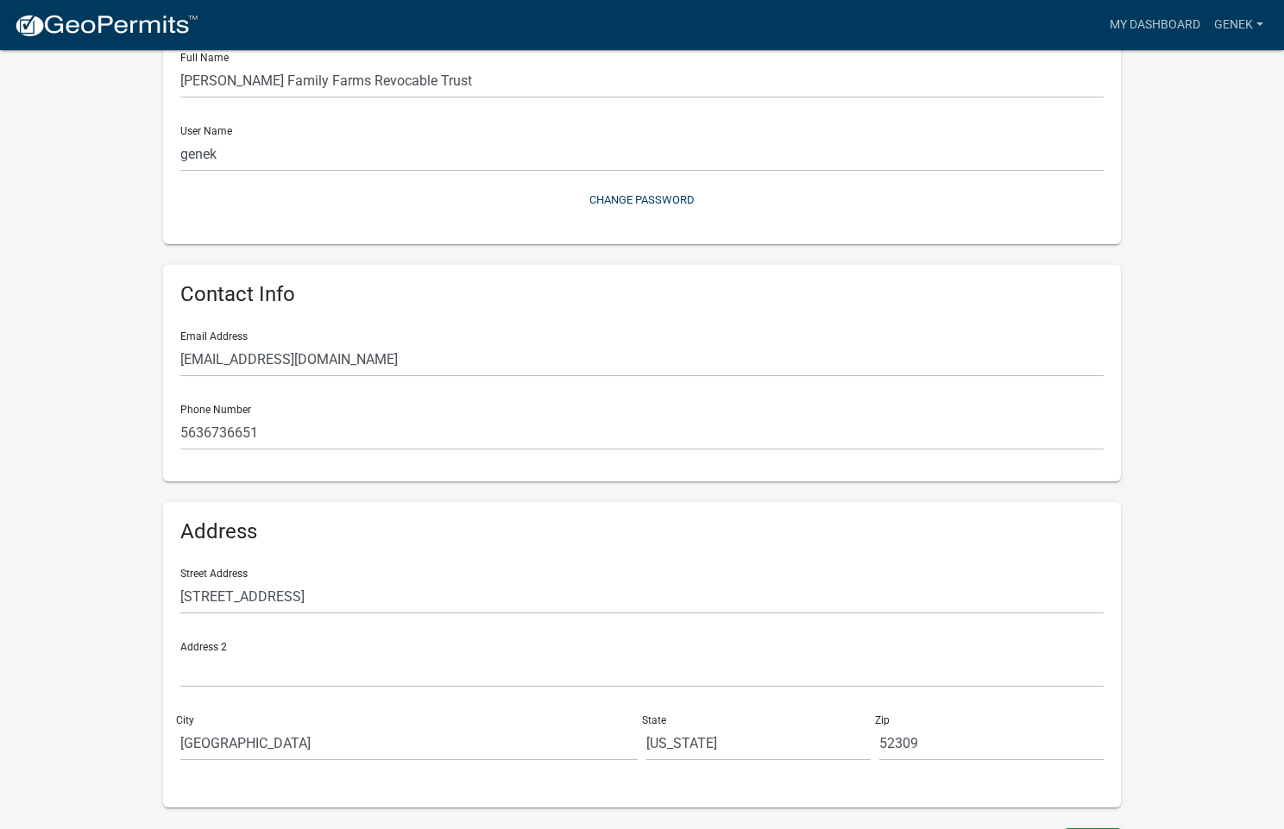
scroll to position [173, 0]
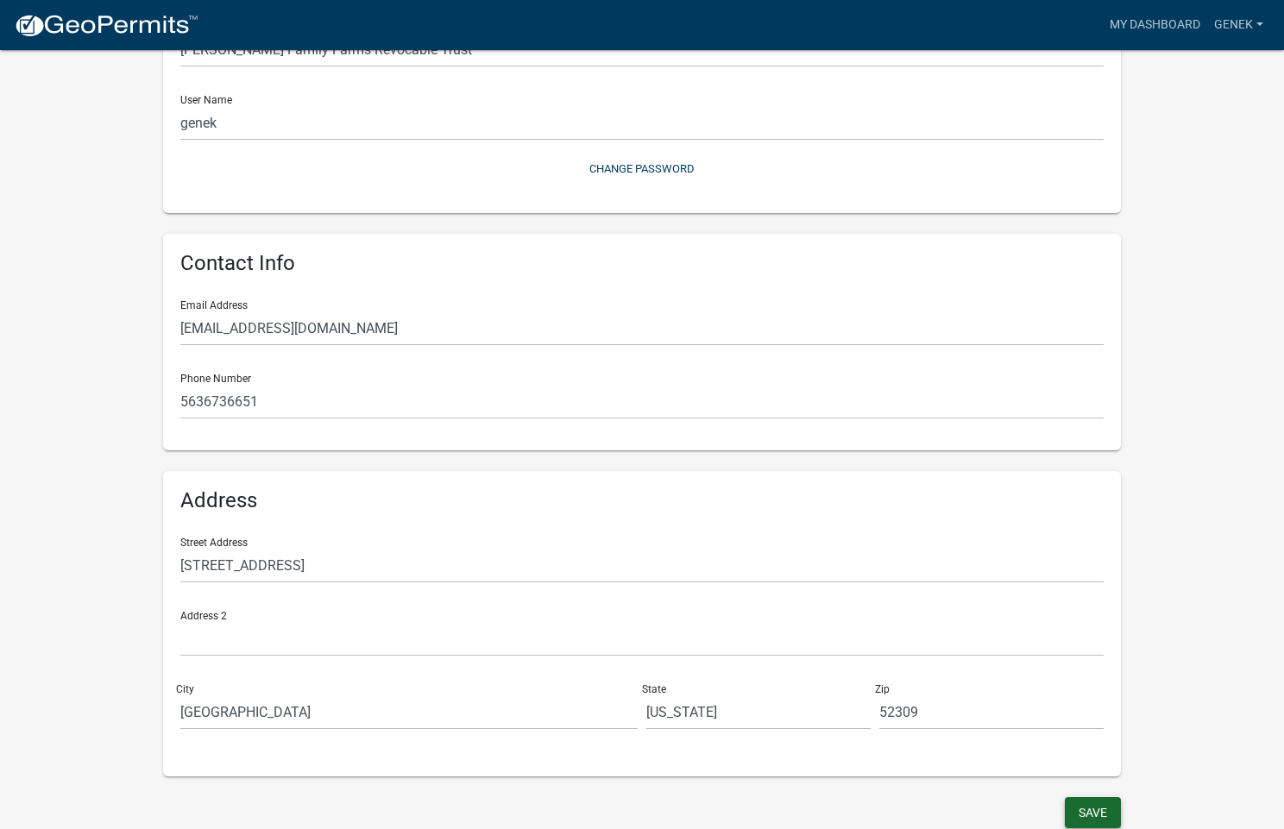
click at [1082, 808] on button "Save" at bounding box center [1093, 812] width 56 height 31
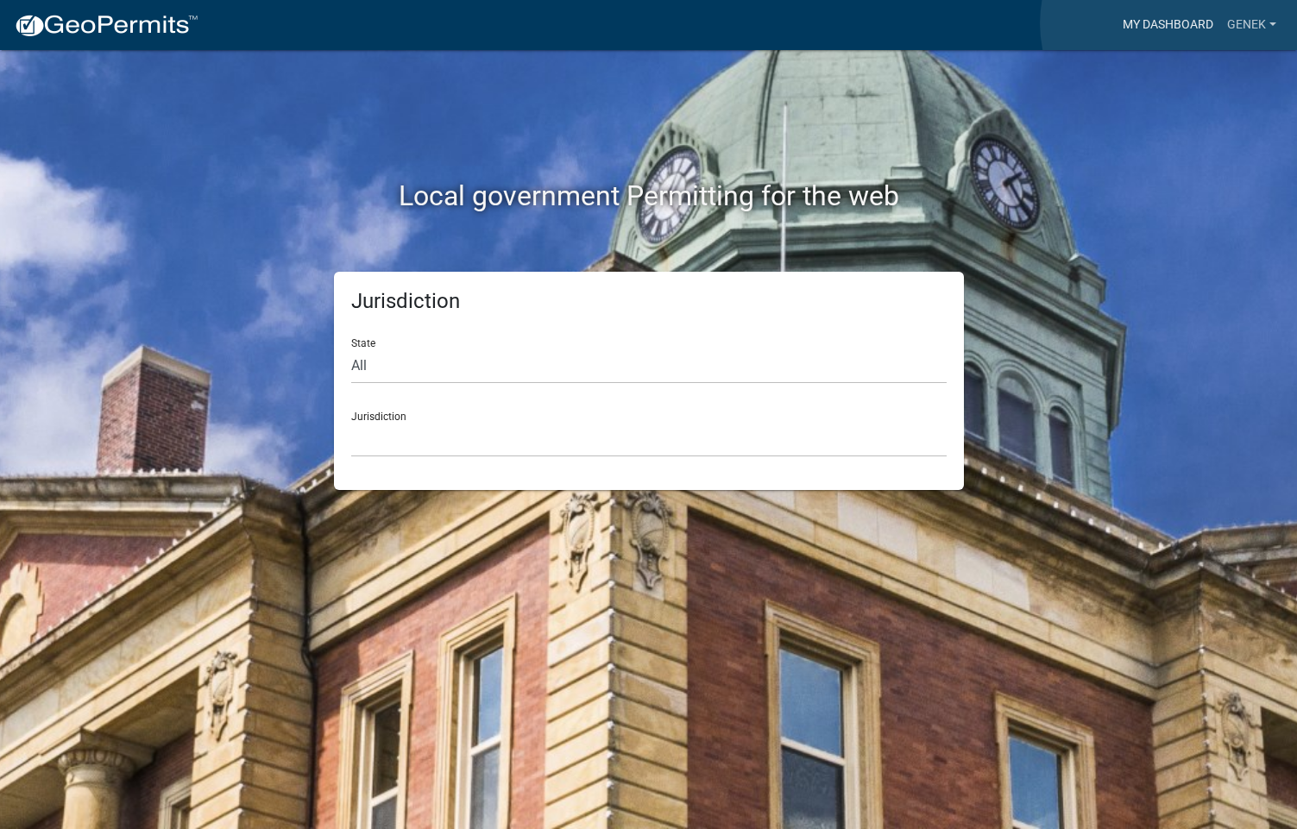
click at [1171, 23] on link "My Dashboard" at bounding box center [1168, 25] width 104 height 33
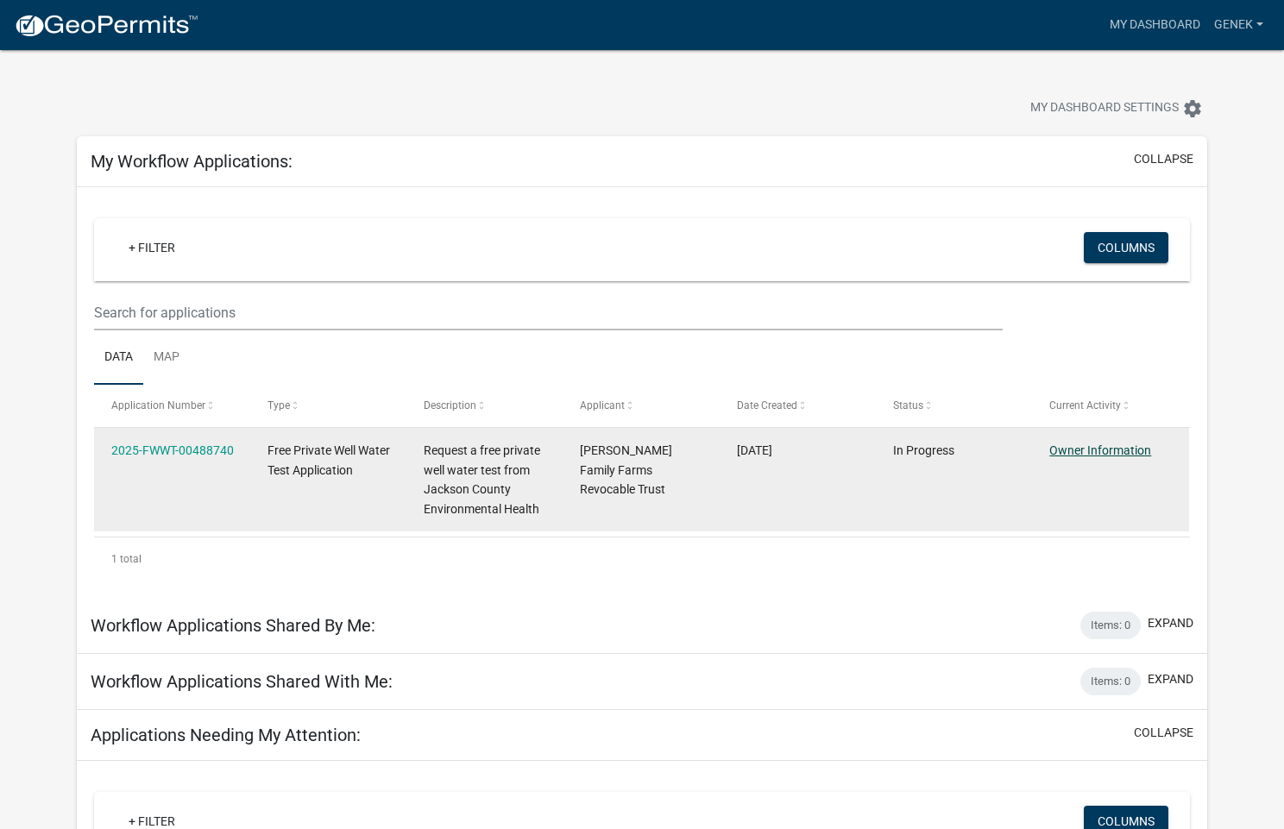
click at [1103, 451] on link "Owner Information" at bounding box center [1100, 450] width 102 height 14
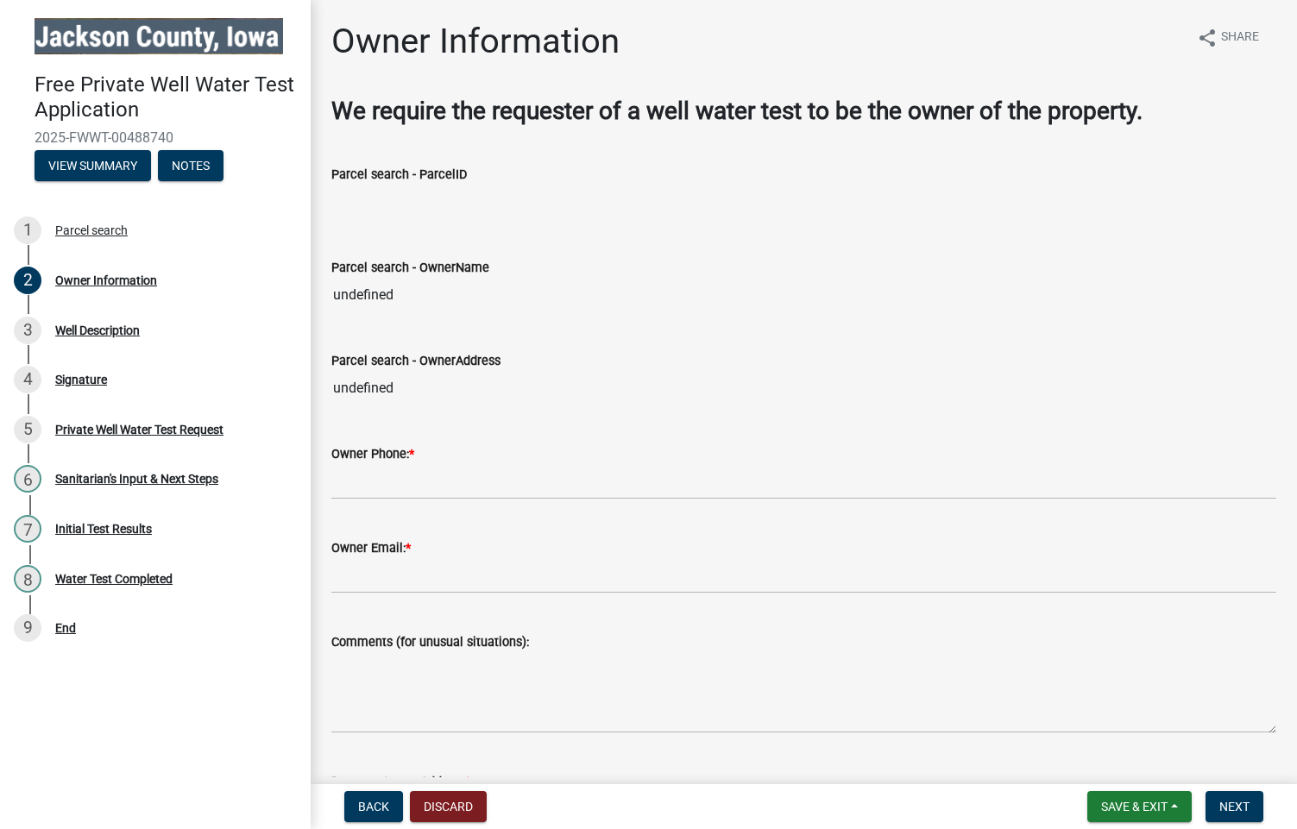
click at [555, 108] on strong "We require the requester of a well water test to be the owner of the property." at bounding box center [736, 111] width 811 height 28
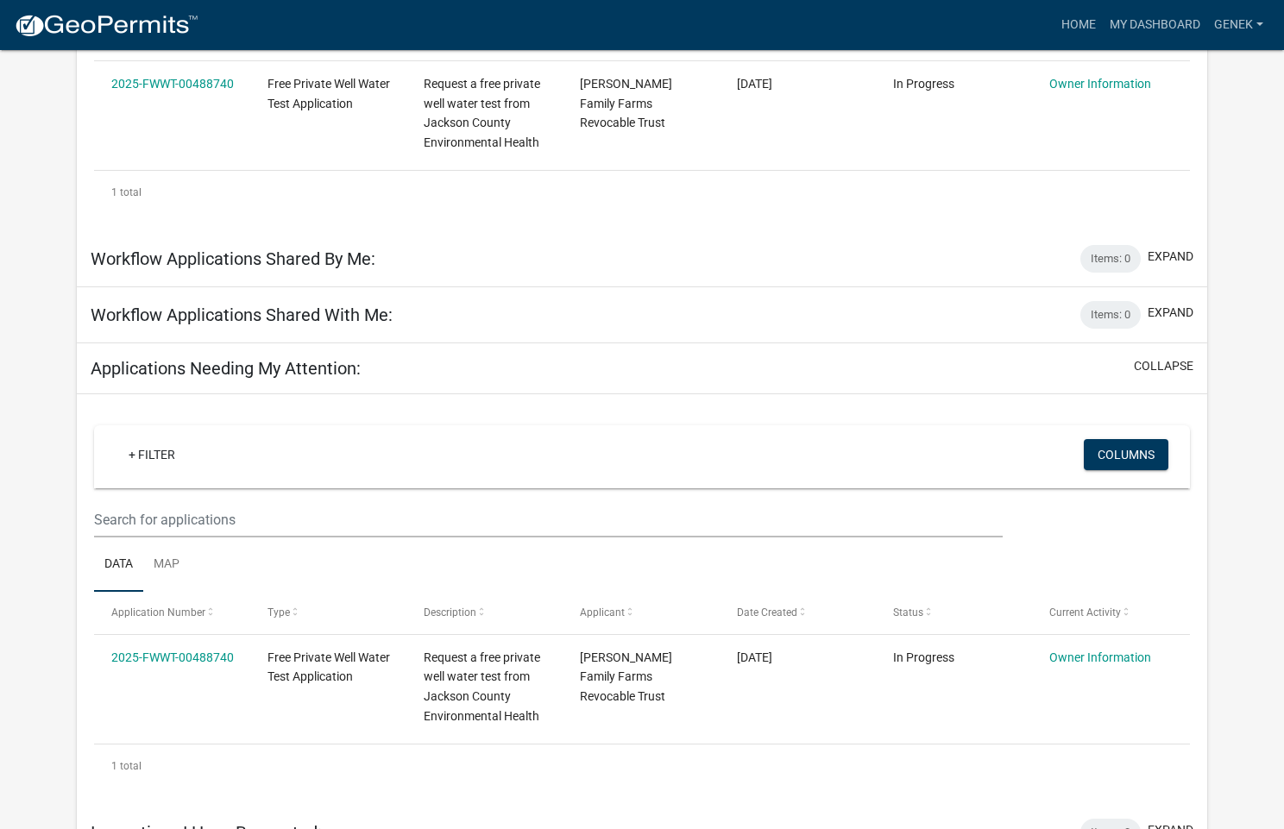
scroll to position [392, 0]
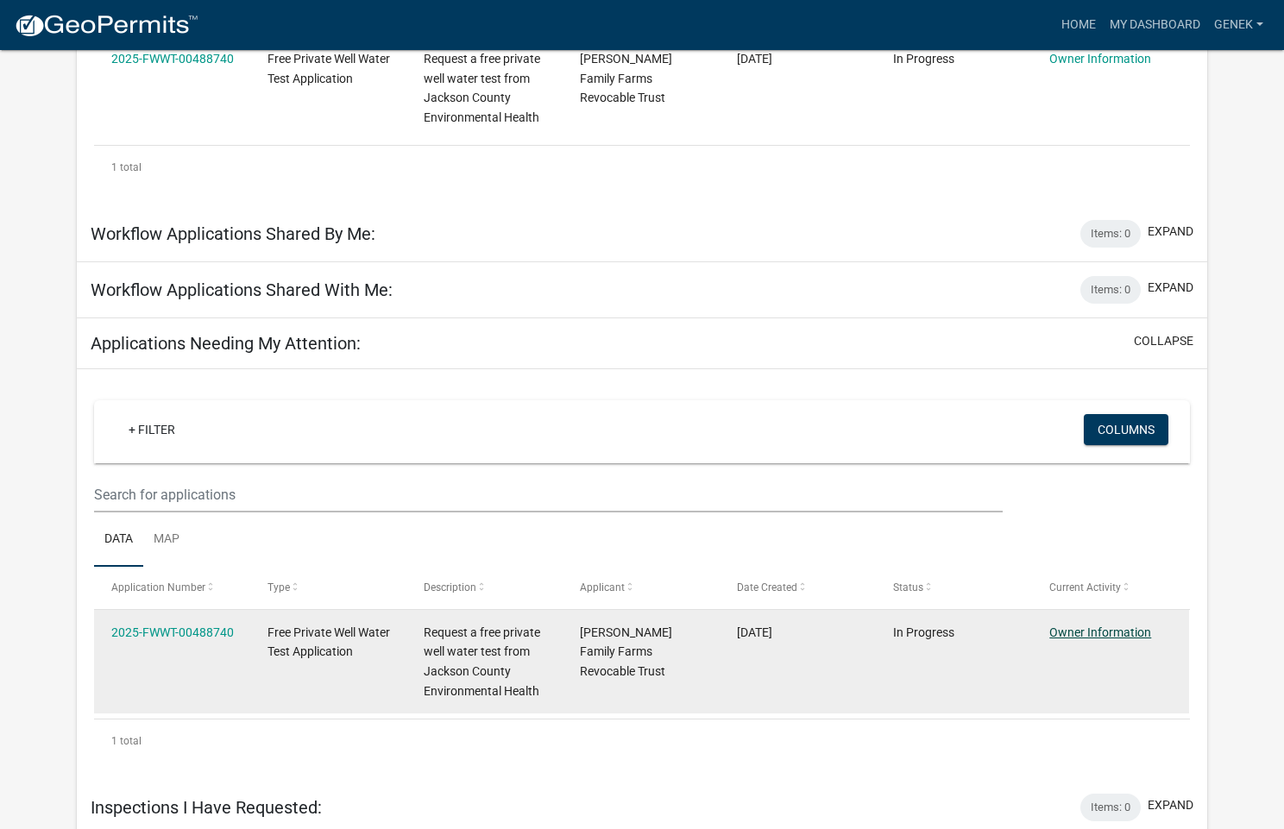
click at [1126, 632] on link "Owner Information" at bounding box center [1100, 632] width 102 height 14
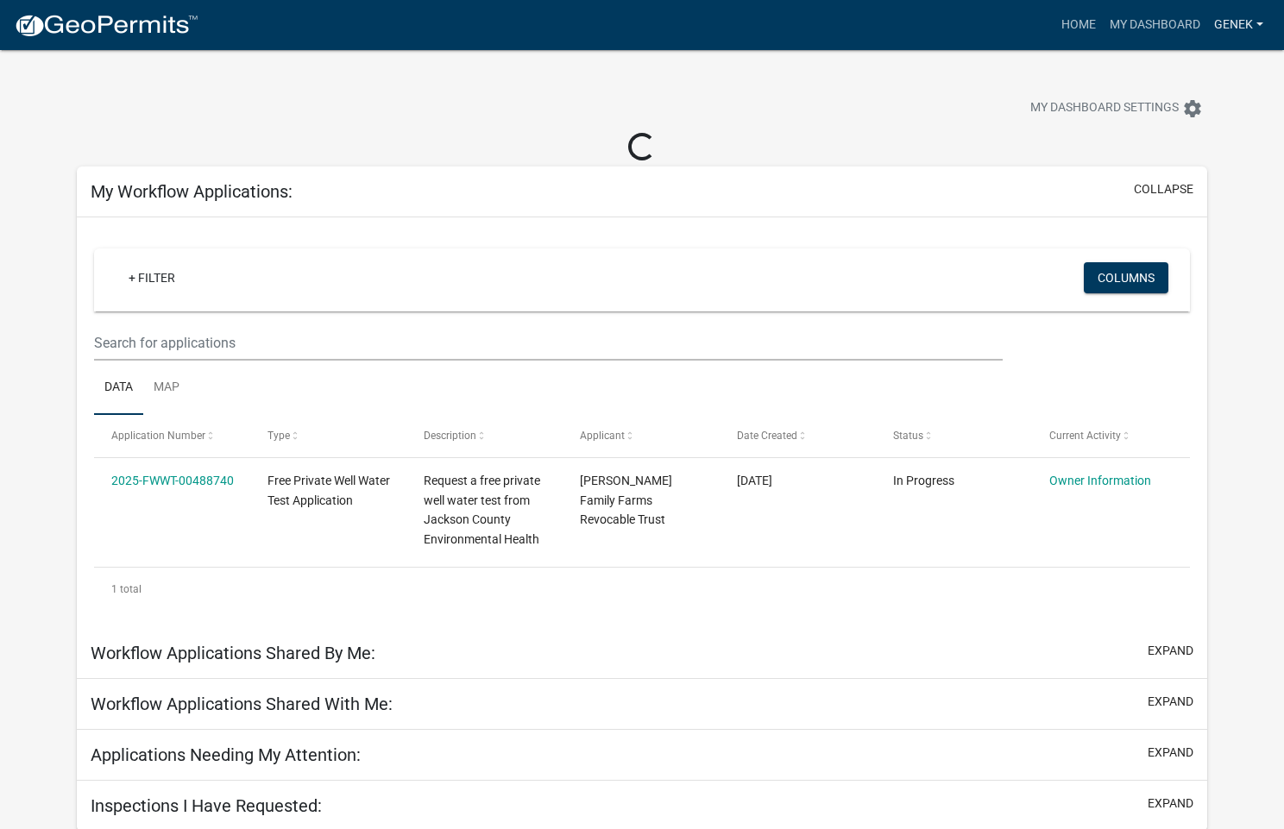
click at [1250, 21] on link "genek" at bounding box center [1238, 25] width 63 height 33
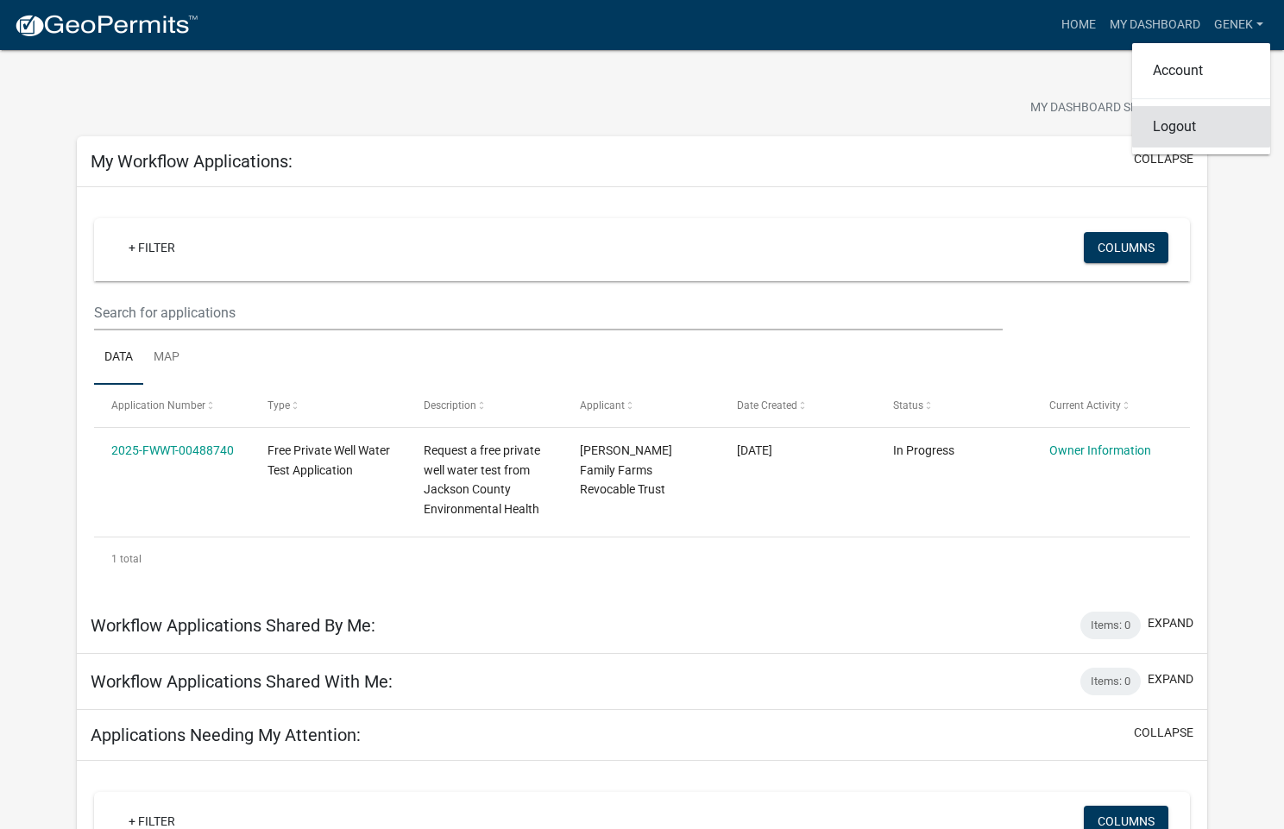
click at [1182, 130] on link "Logout" at bounding box center [1201, 126] width 138 height 41
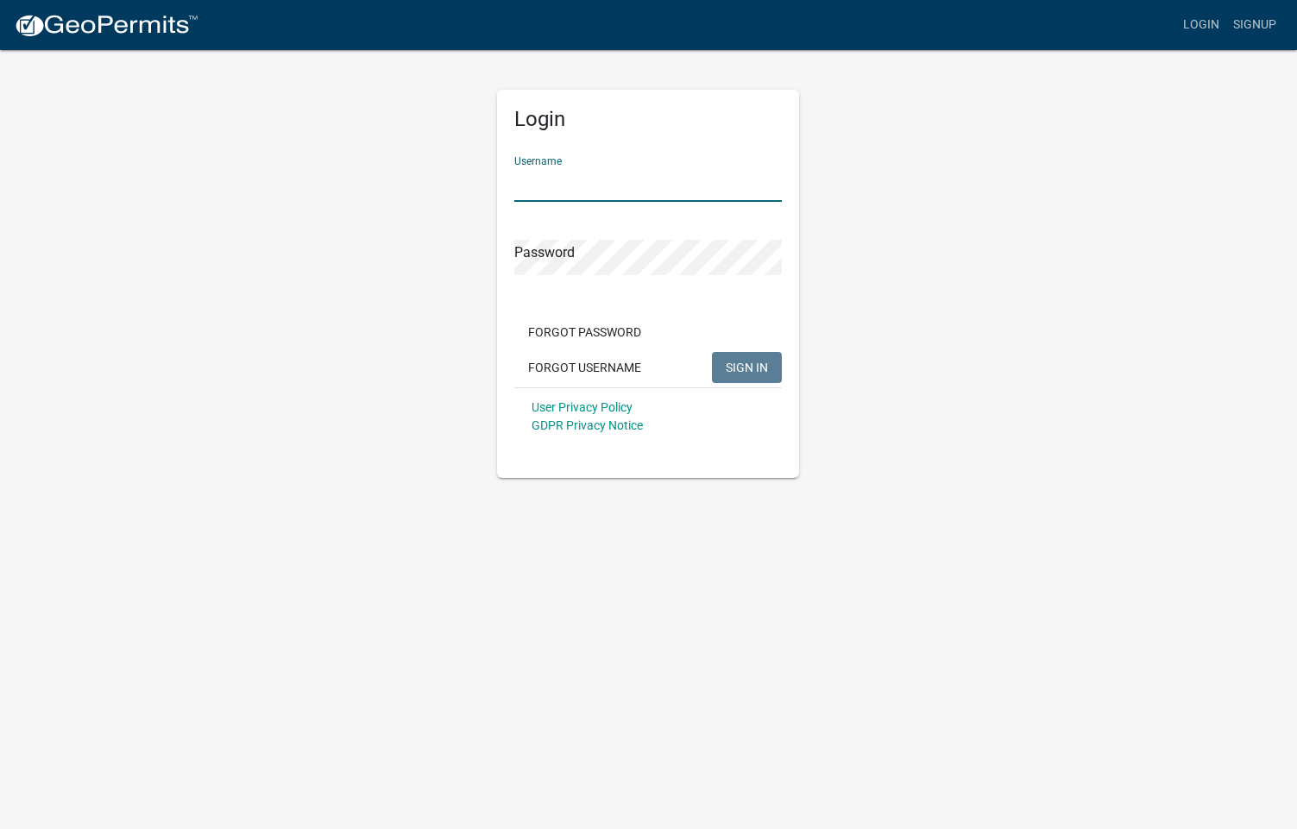
click at [757, 366] on div "Forgot Password Forgot Username SIGN IN" at bounding box center [647, 352] width 267 height 71
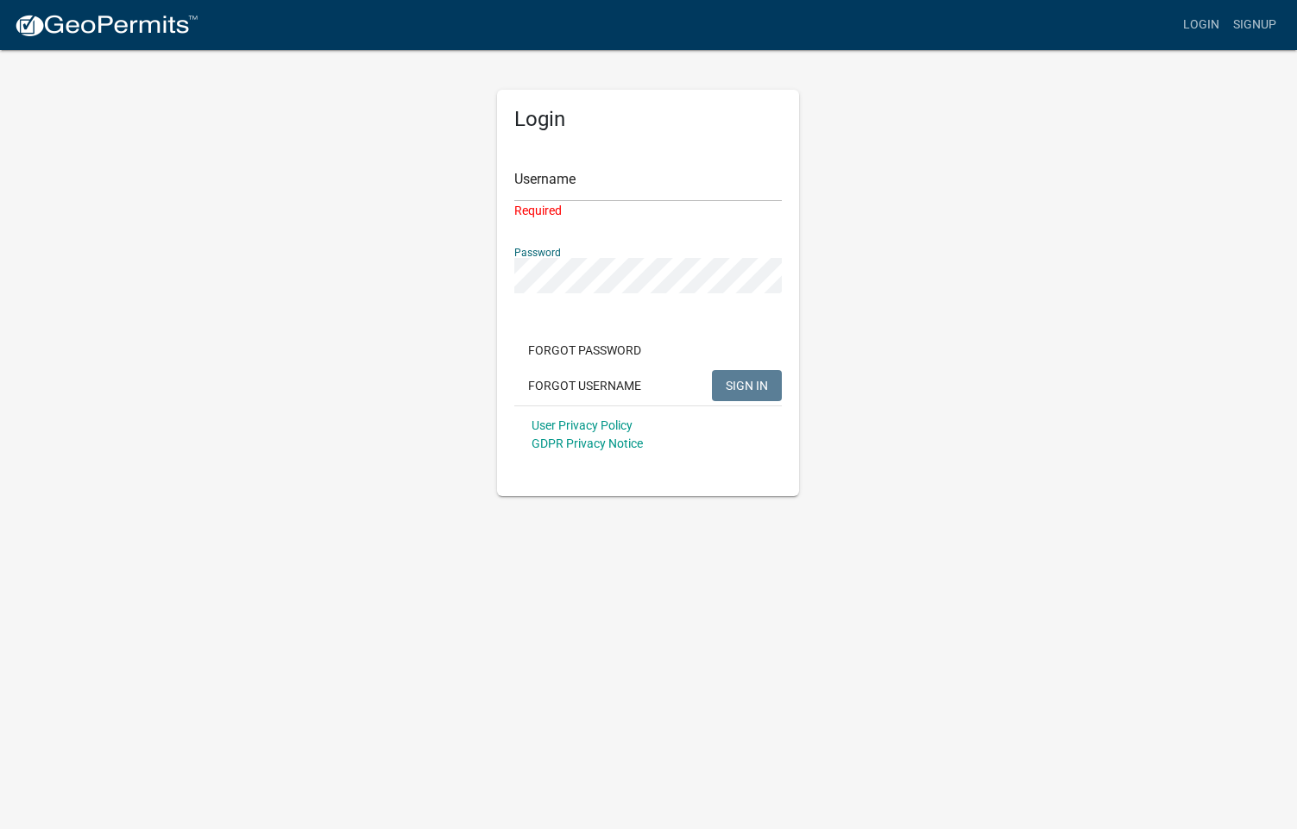
click at [581, 277] on div "Login Username Required Password Forgot Password Forgot Username SIGN IN User P…" at bounding box center [648, 293] width 302 height 406
click at [567, 176] on input "Username" at bounding box center [647, 184] width 267 height 35
type input "genek"
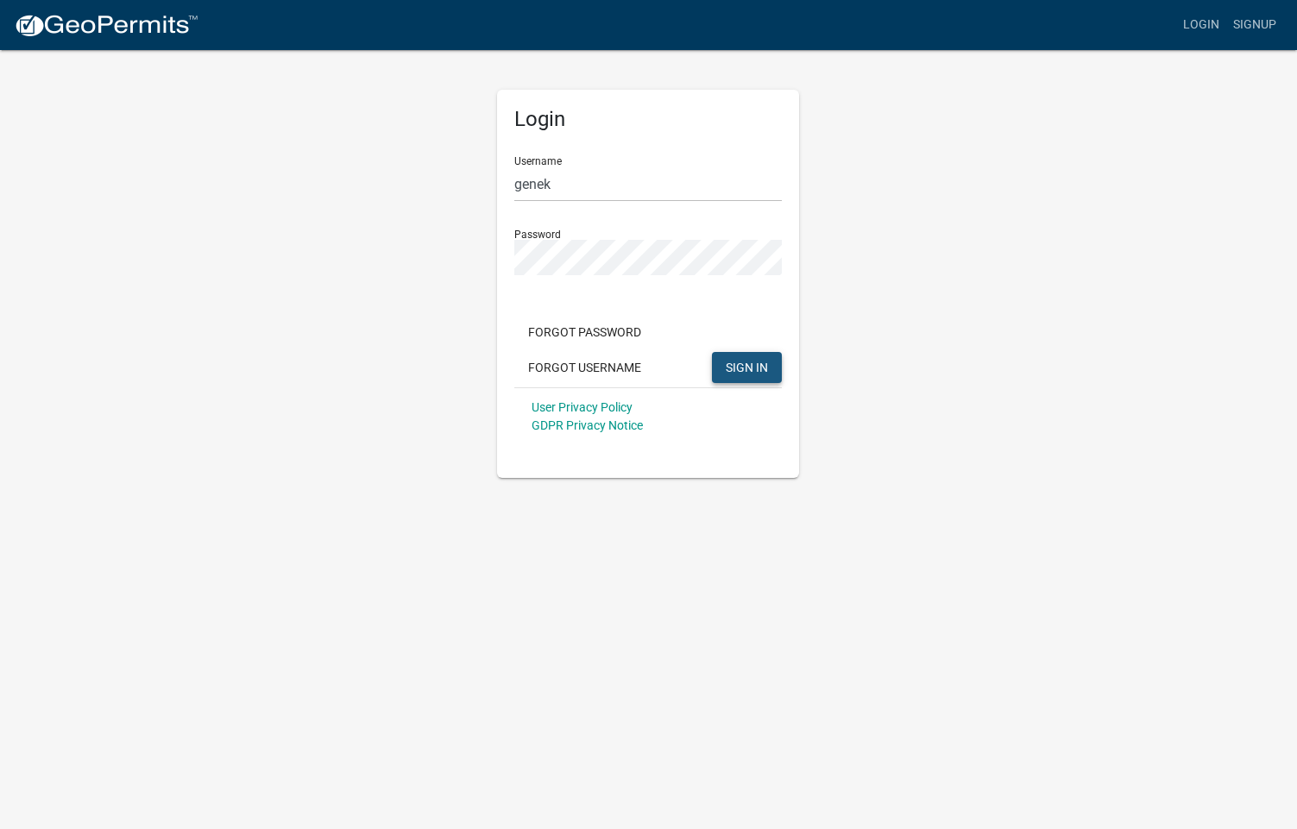
click at [769, 365] on button "SIGN IN" at bounding box center [747, 367] width 70 height 31
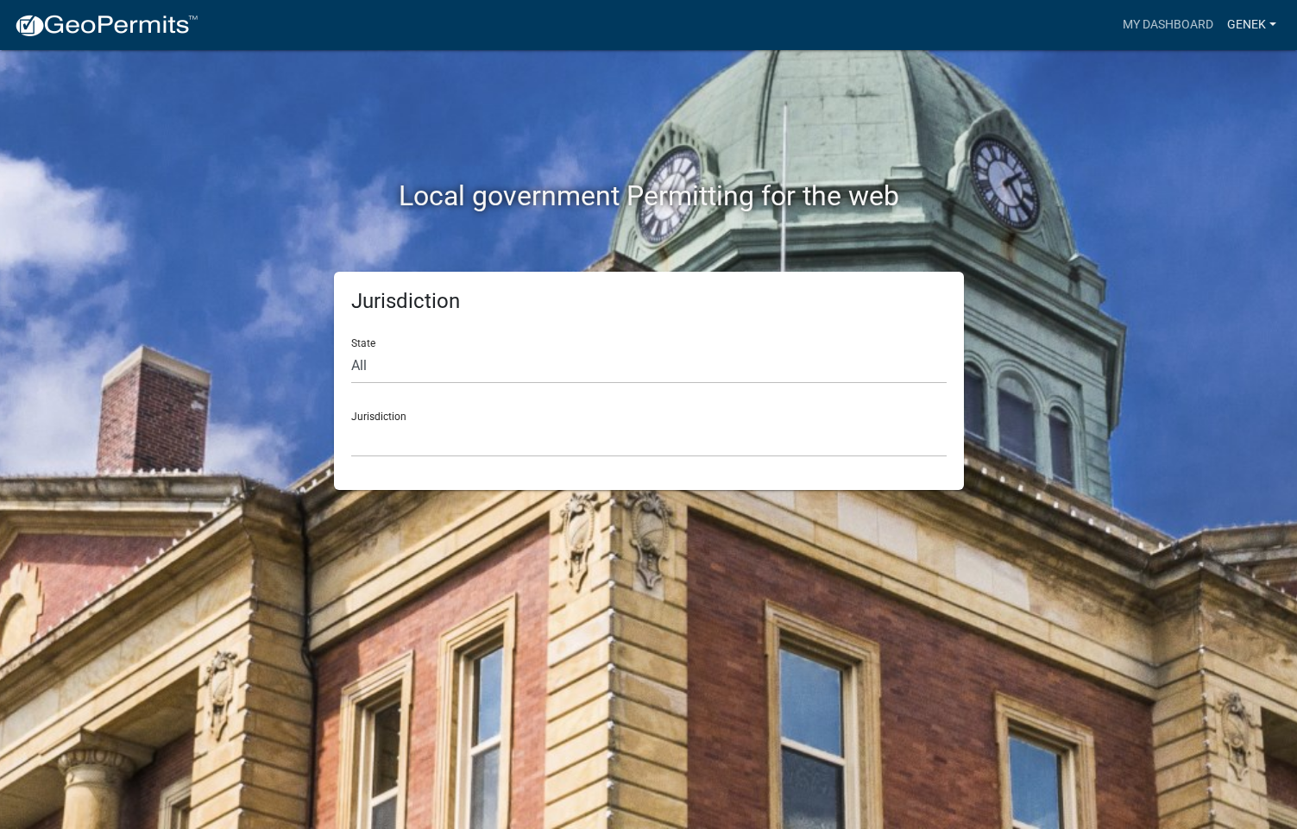
click at [1267, 20] on link "genek" at bounding box center [1251, 25] width 63 height 33
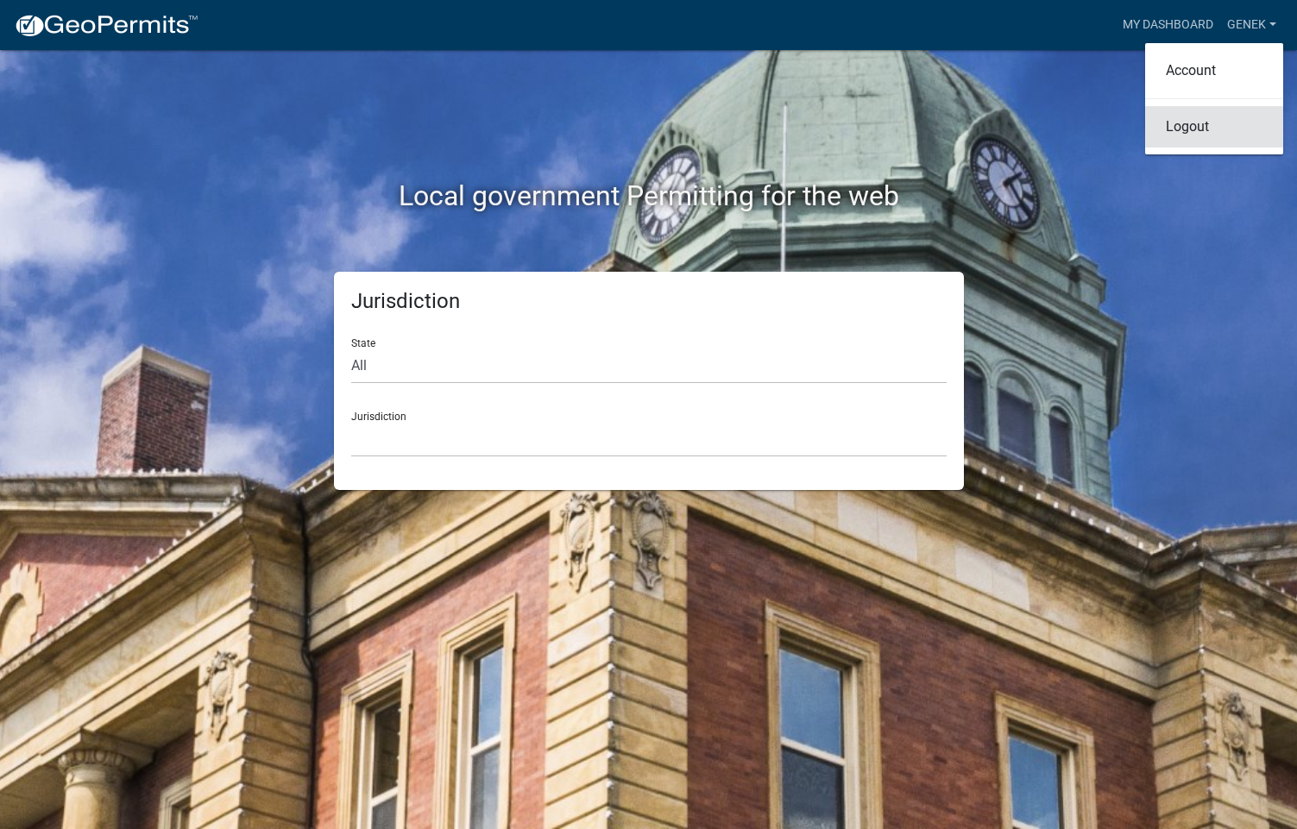
click at [1190, 123] on link "Logout" at bounding box center [1214, 126] width 138 height 41
